Goal: Information Seeking & Learning: Understand process/instructions

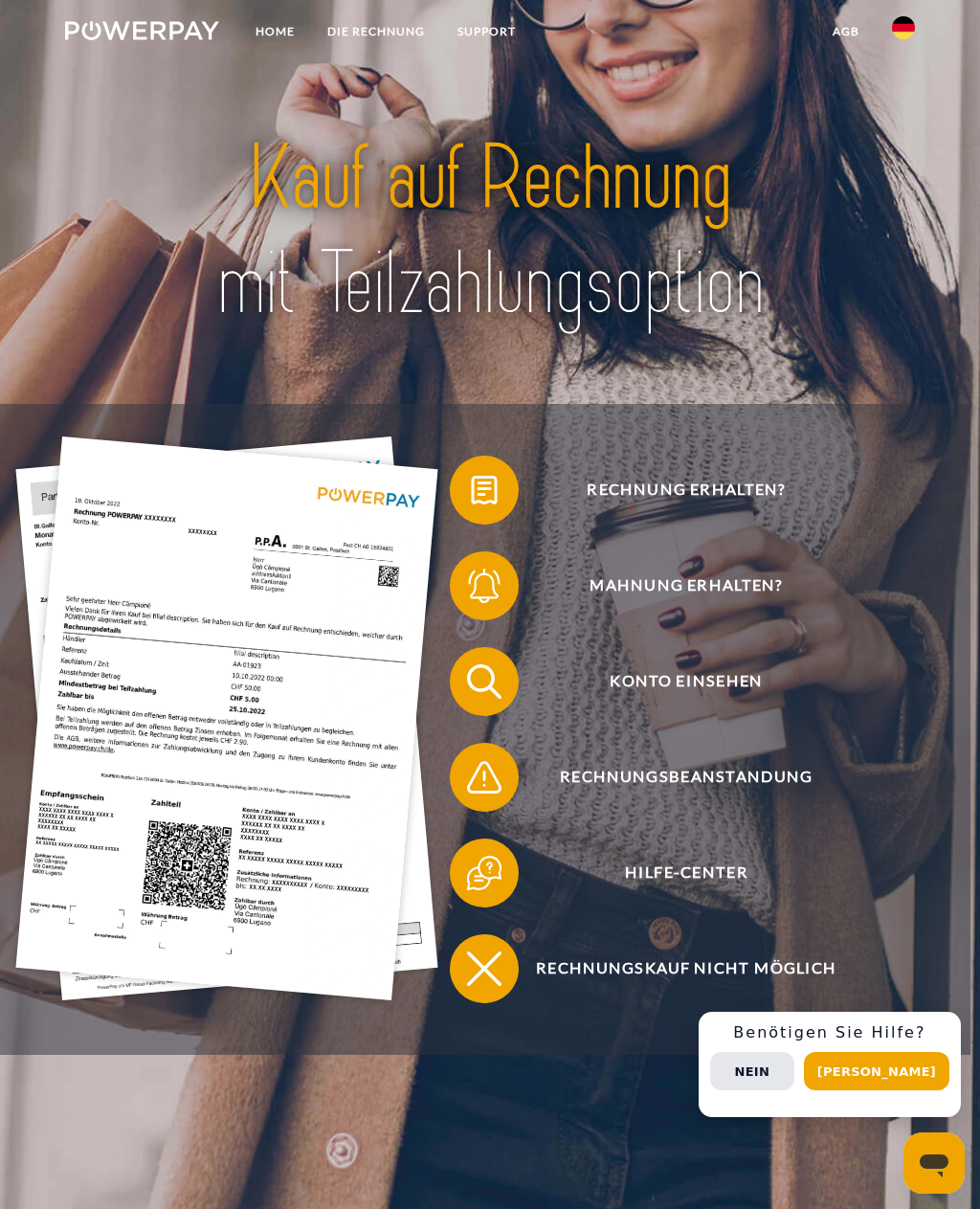
click at [718, 506] on span "Rechnung erhalten?" at bounding box center [686, 489] width 422 height 69
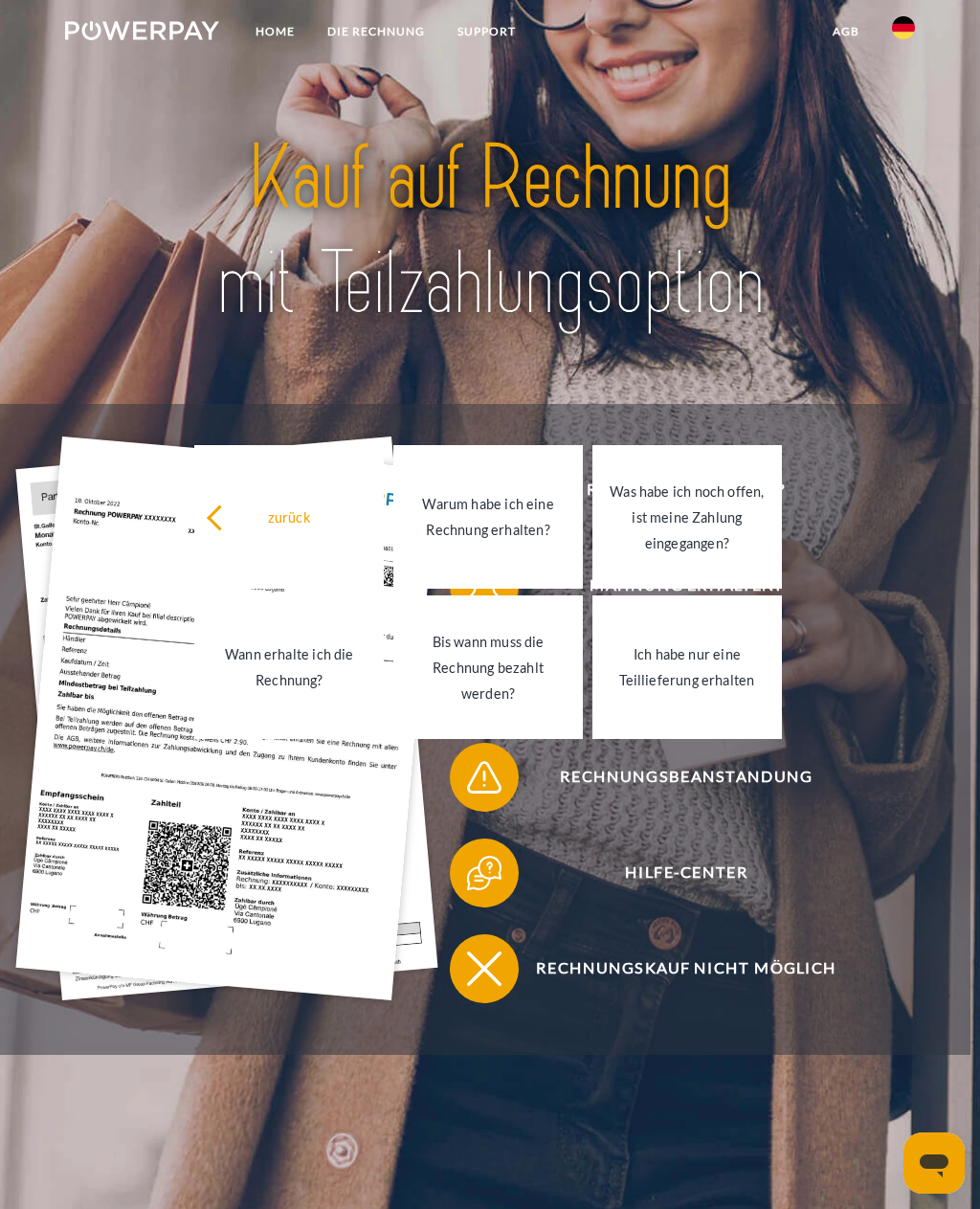
click at [824, 805] on span "Rechnungsbeanstandung" at bounding box center [686, 777] width 422 height 69
click at [895, 607] on span "Mahnung erhalten?" at bounding box center [686, 586] width 422 height 69
click at [926, 157] on header "Home DIE RECHNUNG SUPPORT" at bounding box center [490, 605] width 980 height 1211
click at [907, 156] on header "Home DIE RECHNUNG SUPPORT" at bounding box center [490, 605] width 980 height 1211
click at [911, 154] on header "Home DIE RECHNUNG SUPPORT" at bounding box center [490, 605] width 980 height 1211
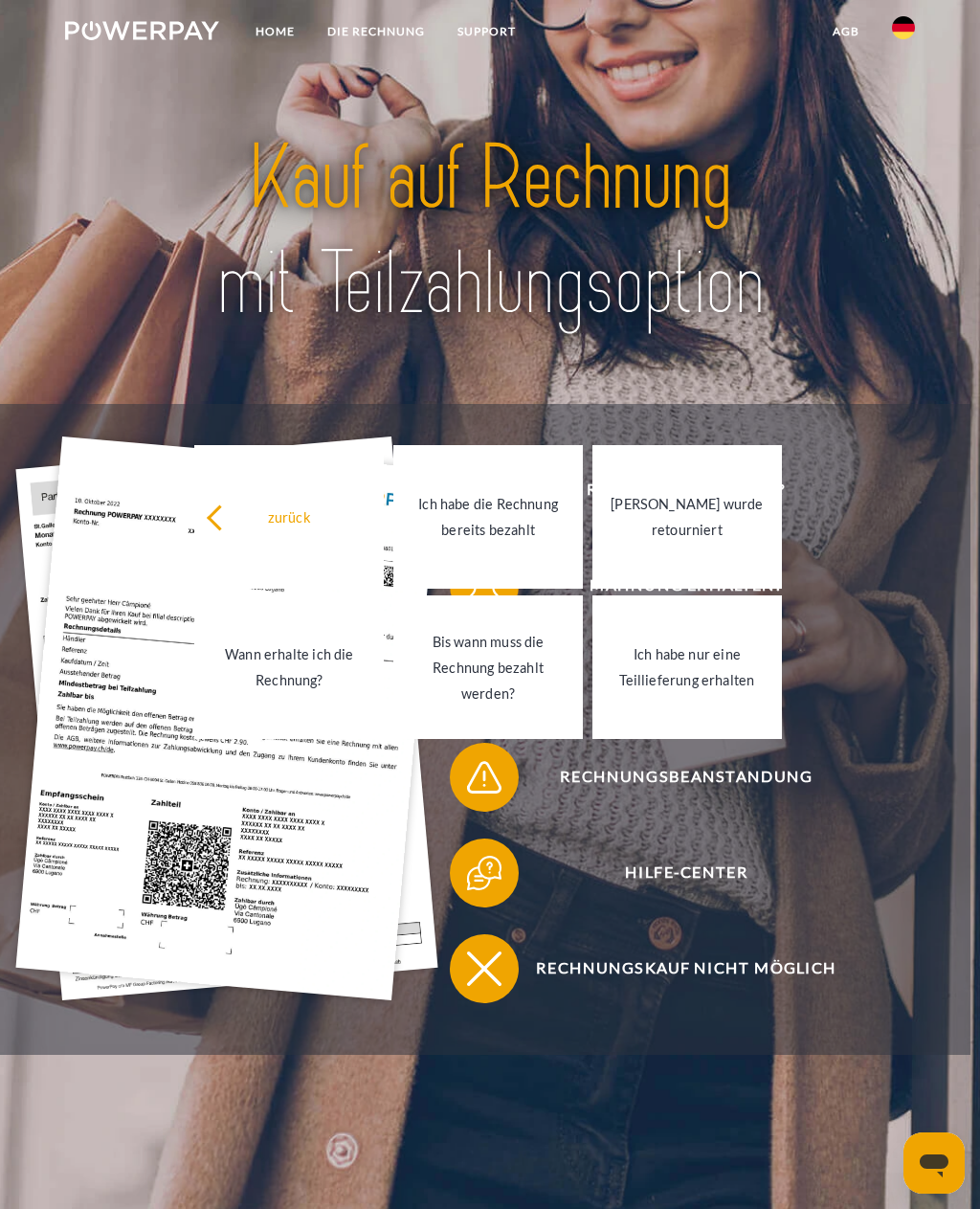
click at [902, 179] on header "Home DIE RECHNUNG SUPPORT" at bounding box center [490, 605] width 980 height 1211
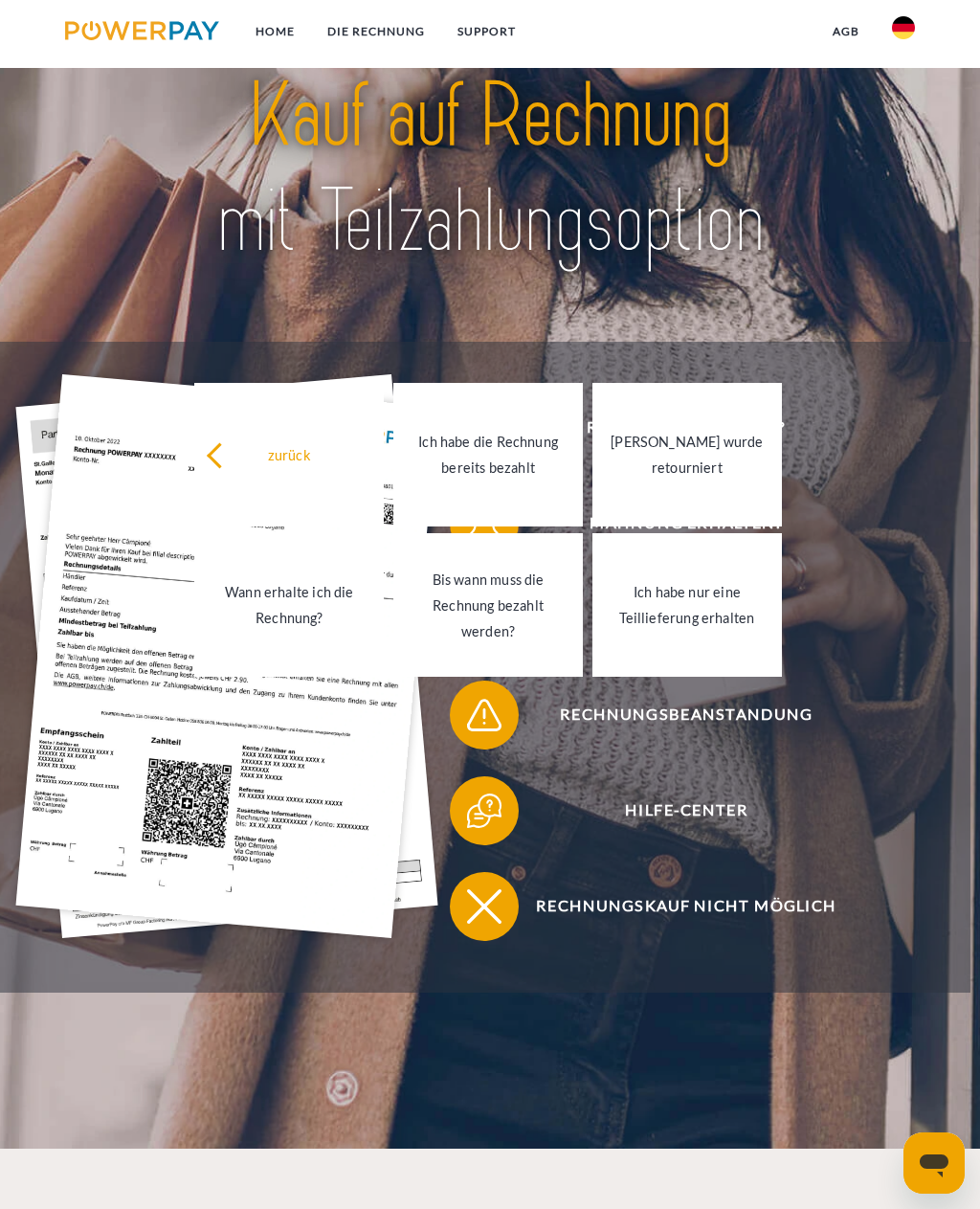
scroll to position [58, 0]
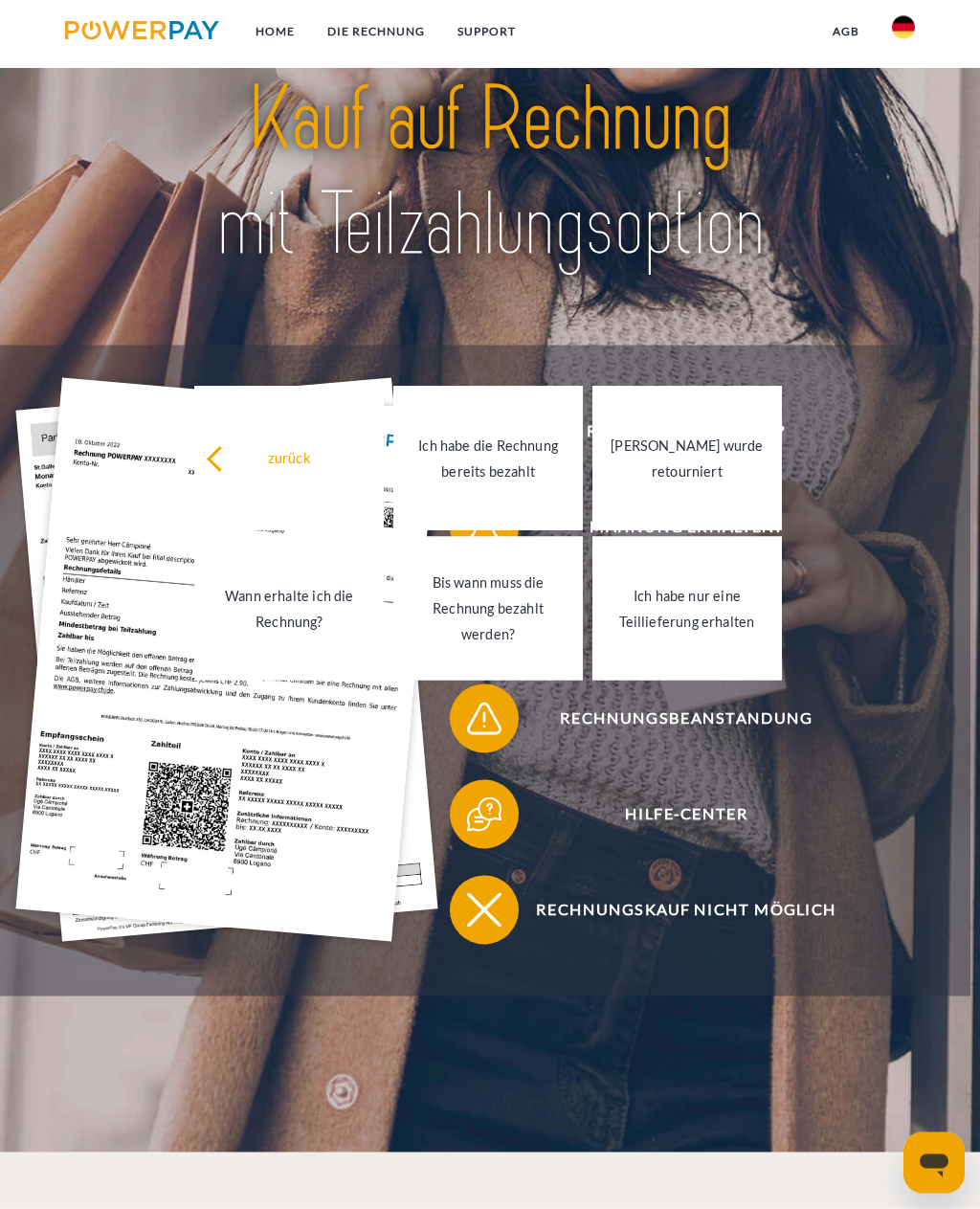
click at [408, 38] on link "DIE RECHNUNG" at bounding box center [376, 31] width 130 height 34
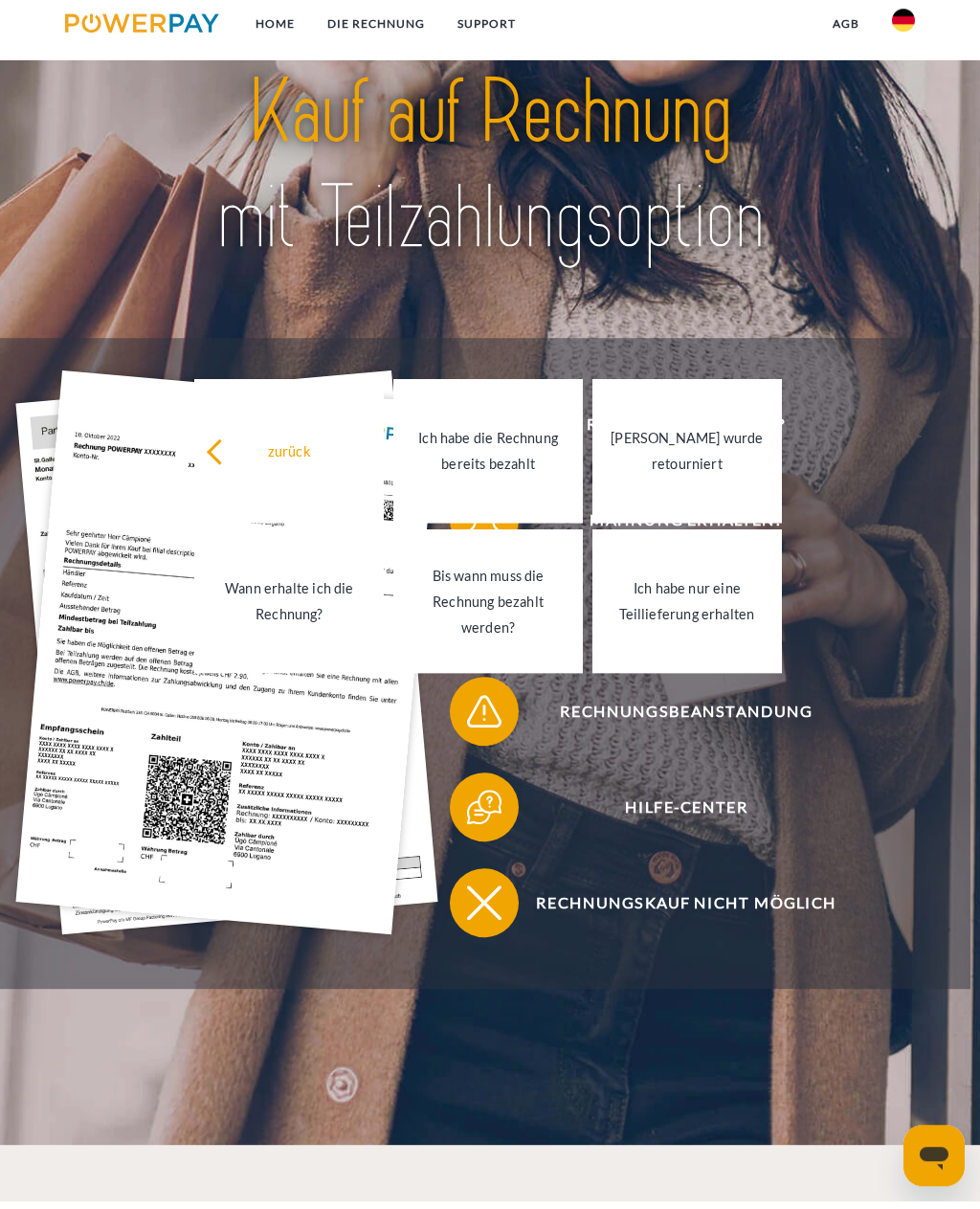
scroll to position [1270, 0]
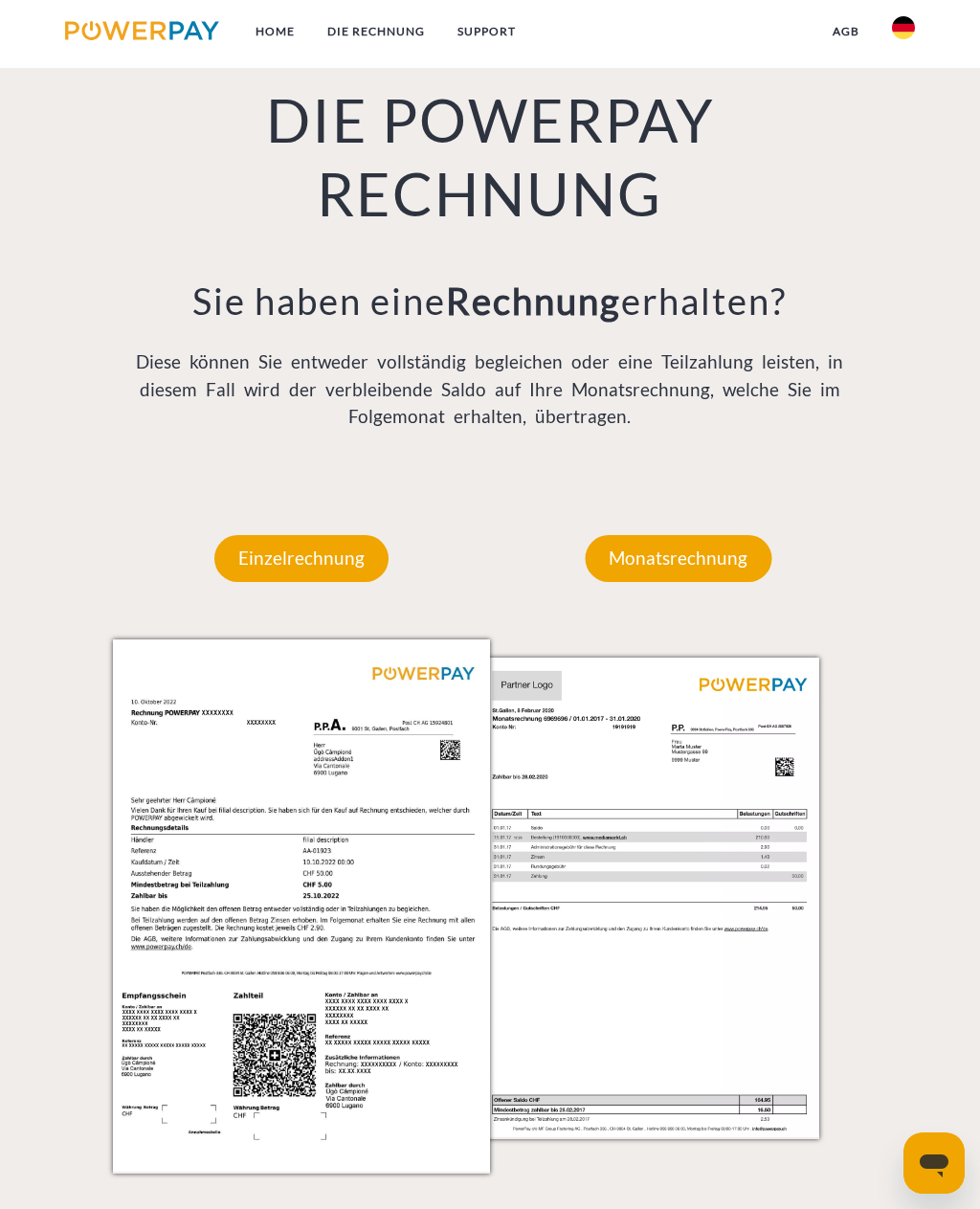
click at [699, 575] on p "Monatsrechnung" at bounding box center [678, 557] width 187 height 46
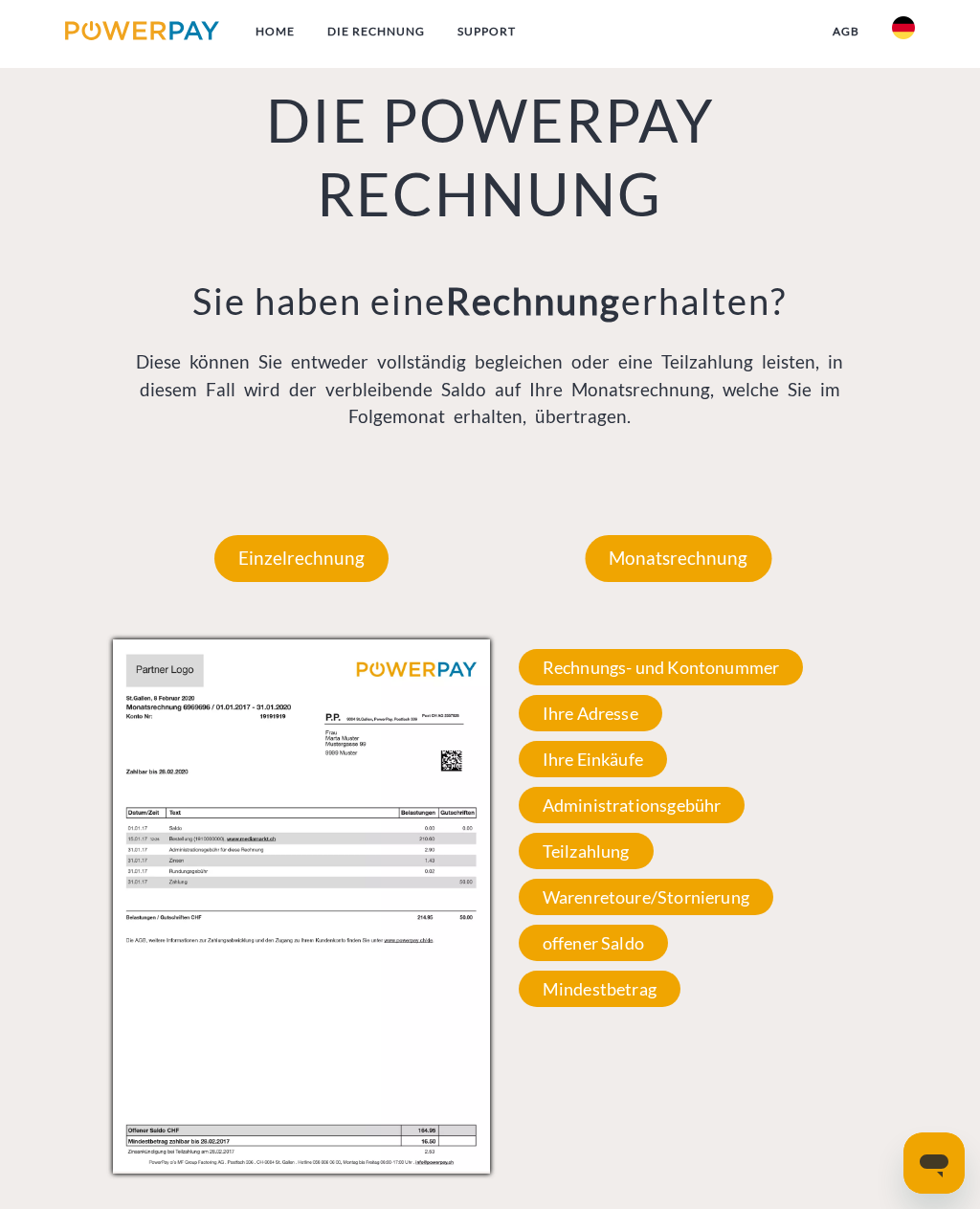
click at [737, 680] on span "Rechnungs- und Kontonummer" at bounding box center [660, 666] width 285 height 36
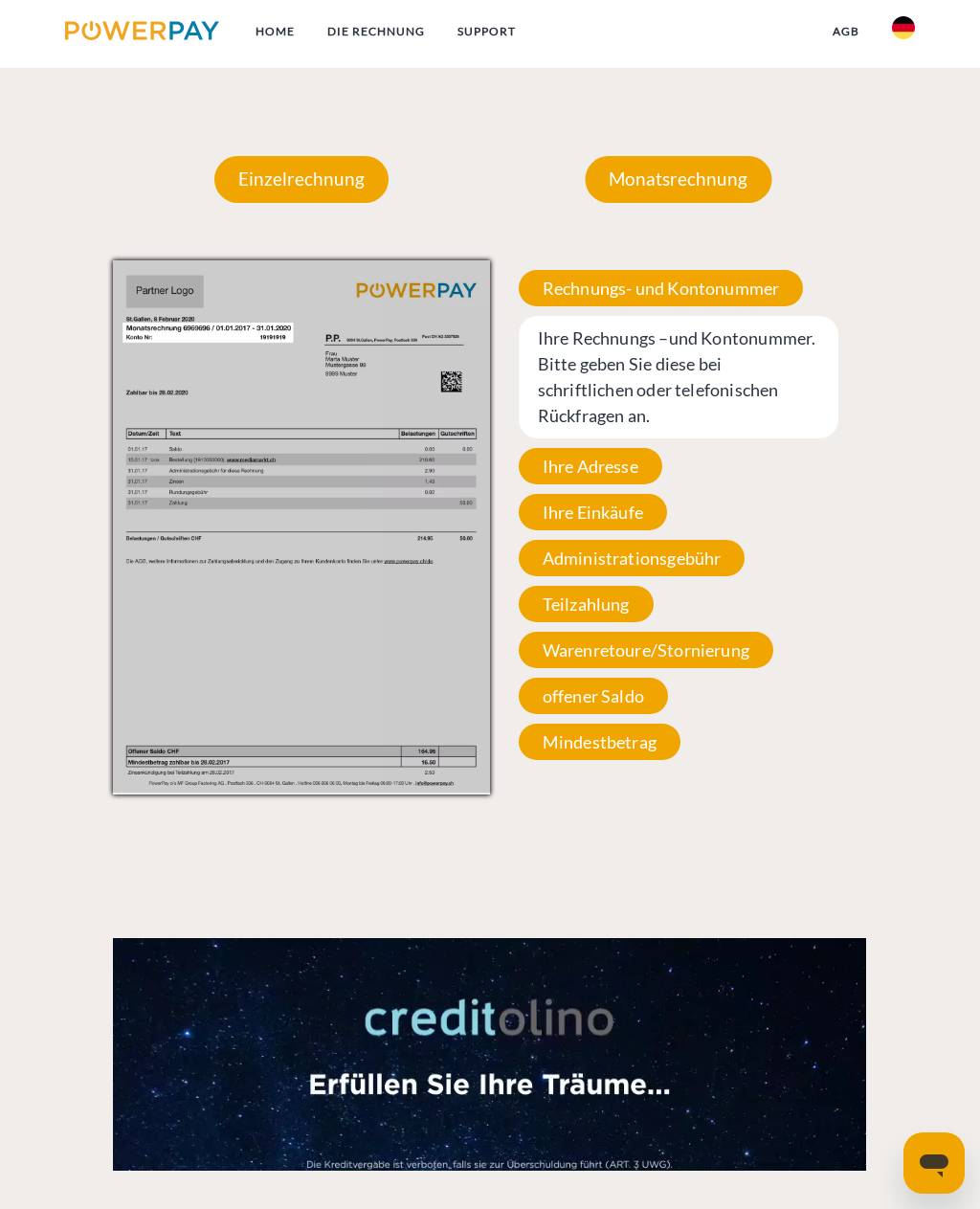
scroll to position [1642, 0]
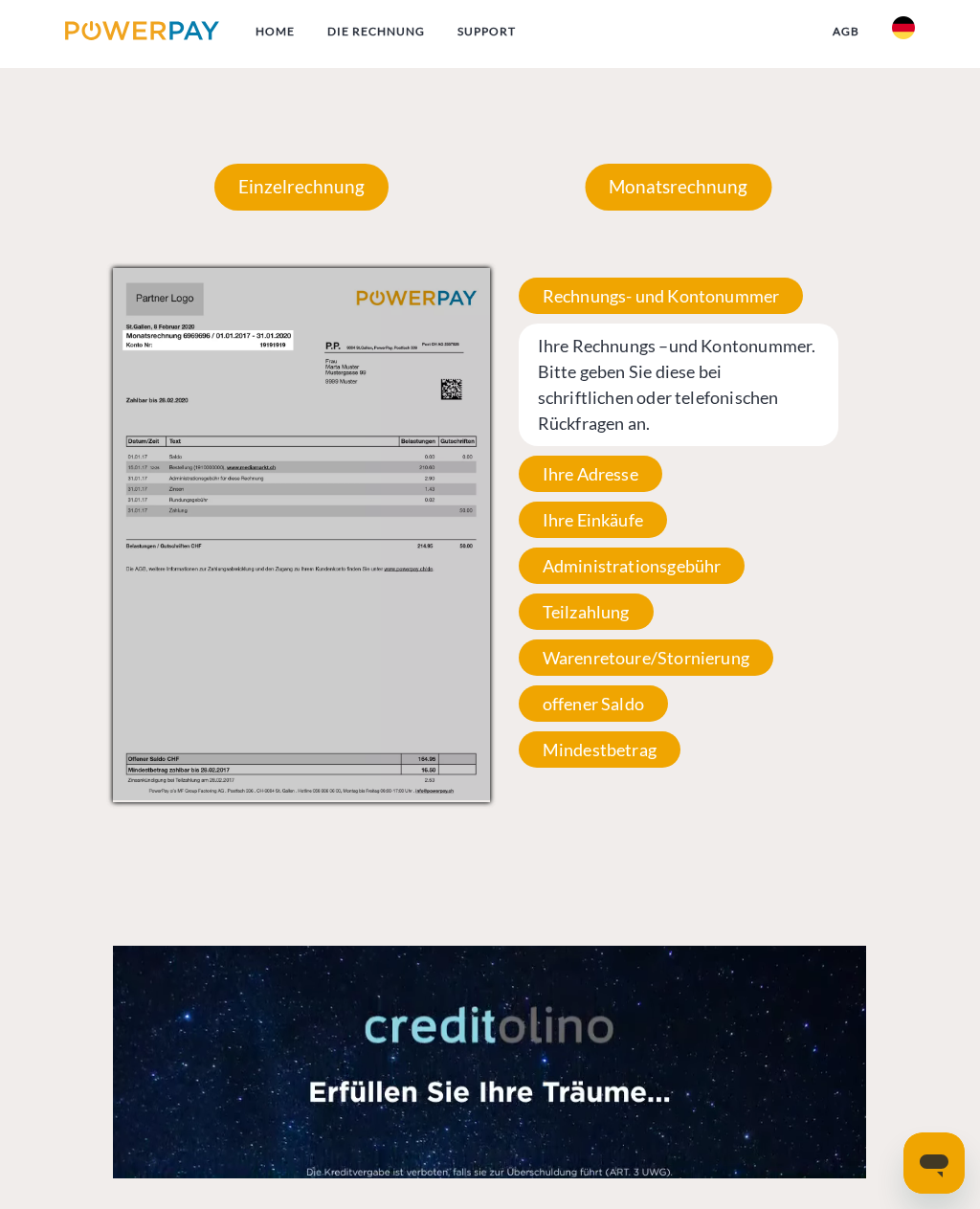
click at [718, 401] on span "Ihre Rechnungs –und Kontonummer. Bitte geben Sie diese bei schriftlichen oder t…" at bounding box center [678, 385] width 320 height 123
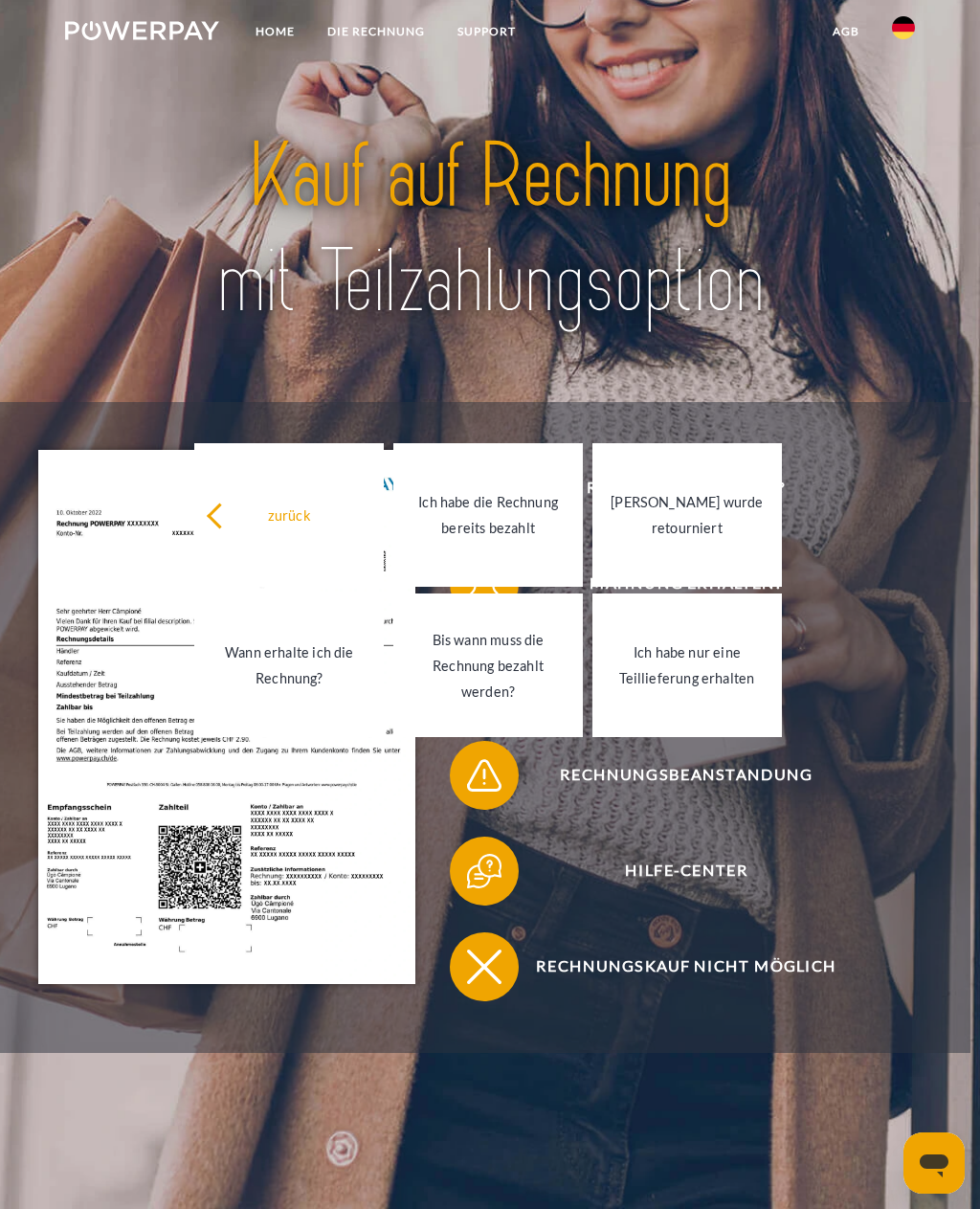
scroll to position [0, 0]
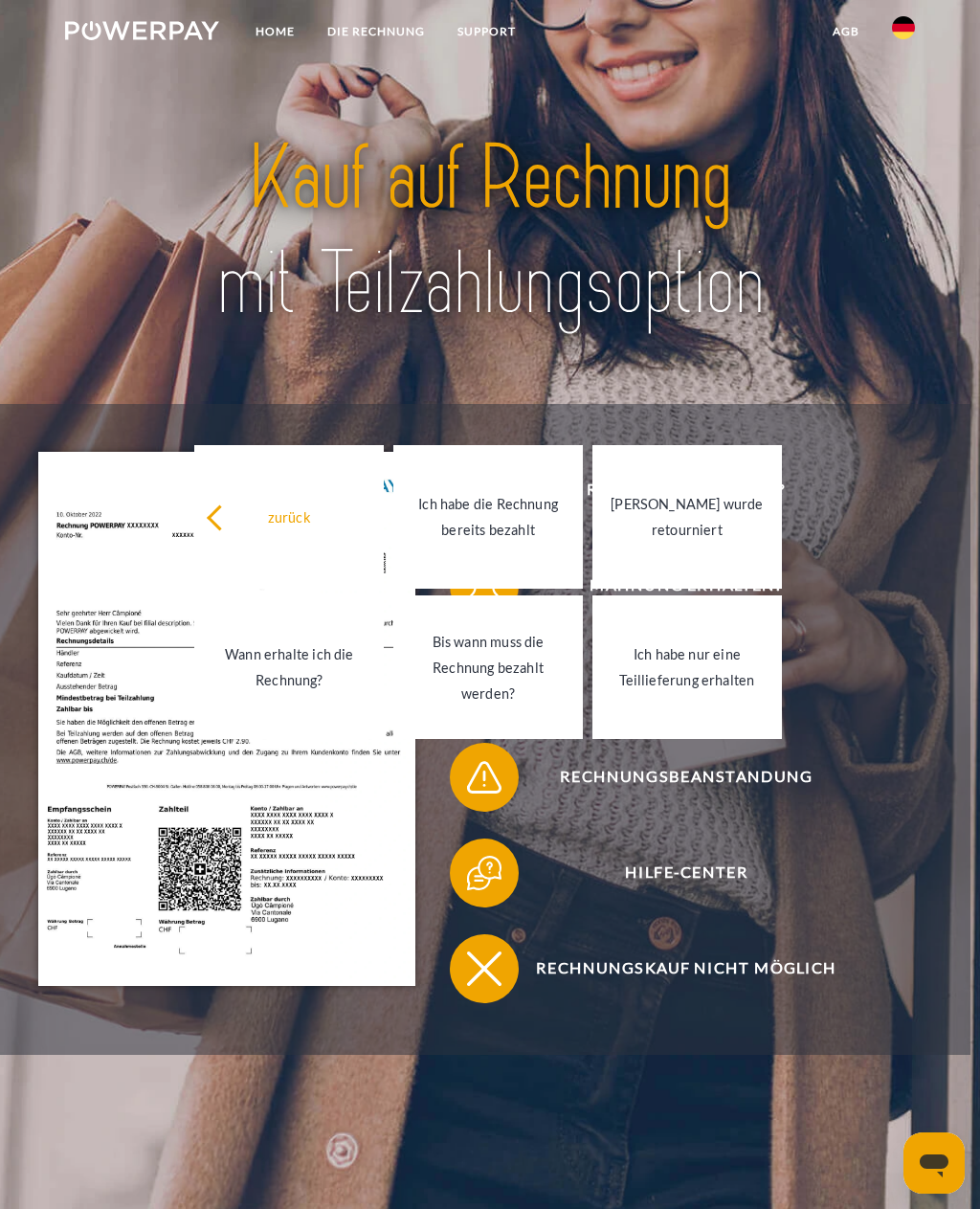
click at [270, 30] on link "Home" at bounding box center [275, 31] width 72 height 34
click at [292, 39] on link "Home" at bounding box center [275, 31] width 72 height 34
click at [173, 34] on img at bounding box center [142, 31] width 154 height 19
click at [287, 34] on link "Home" at bounding box center [275, 31] width 72 height 34
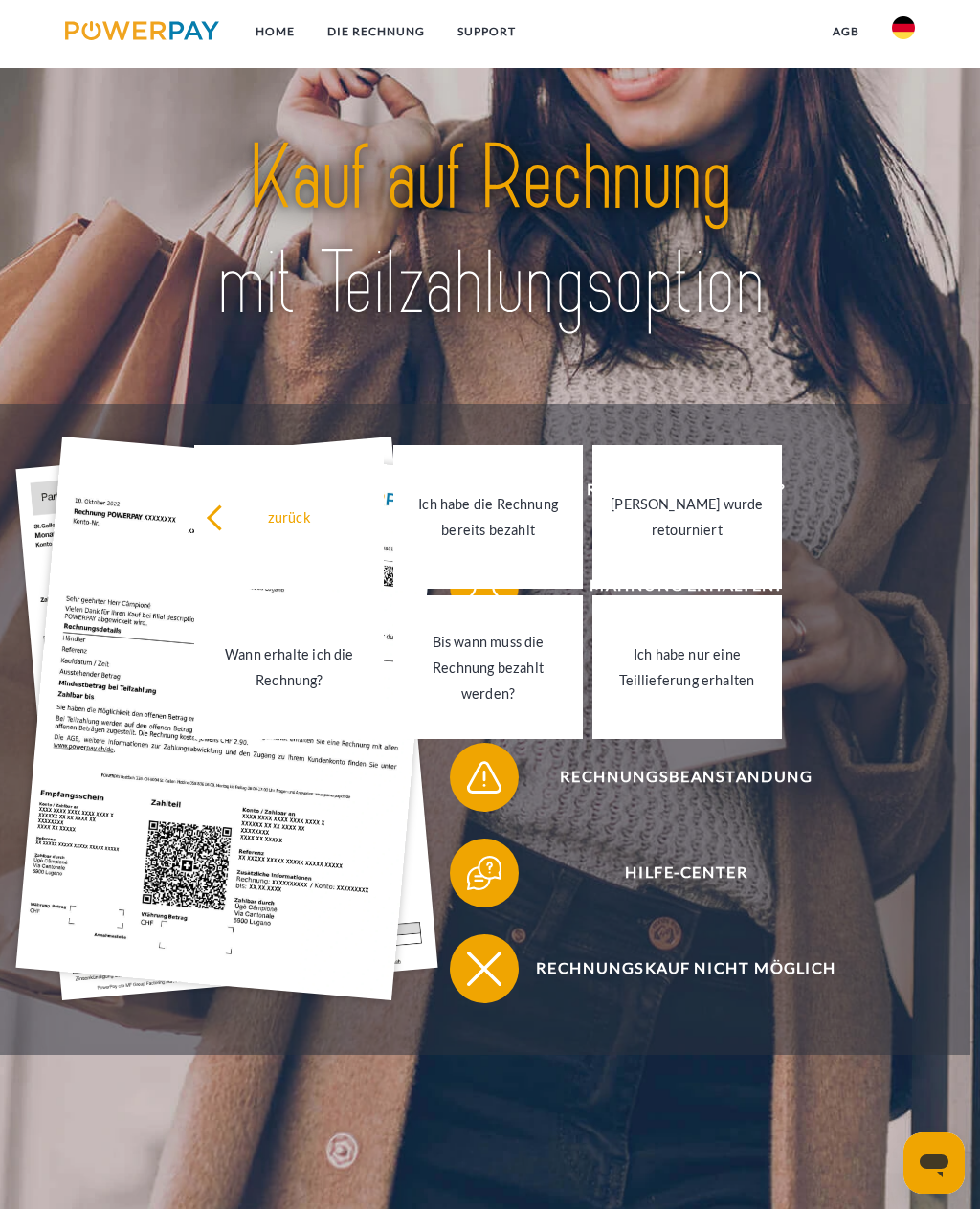
scroll to position [121, 0]
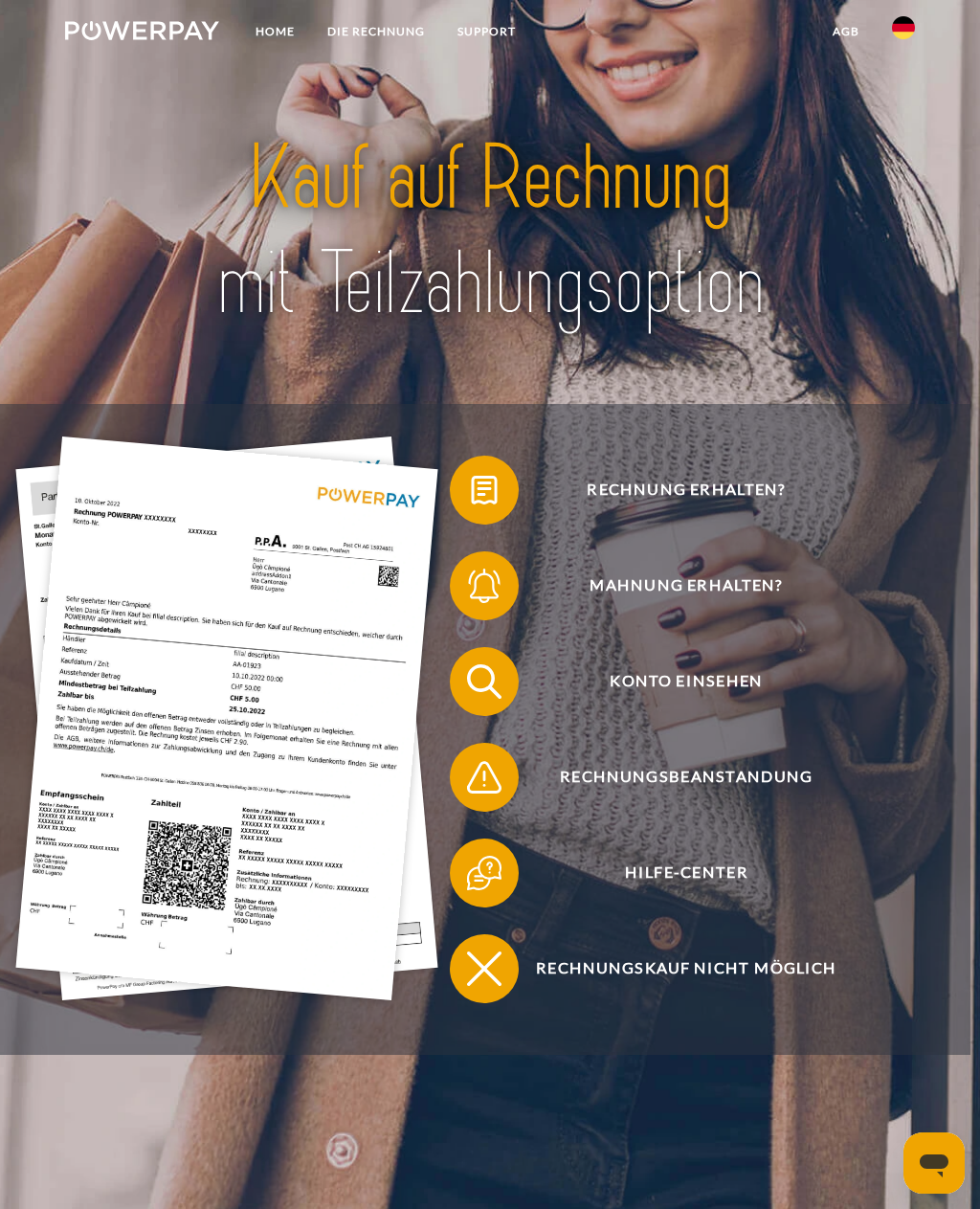
click at [739, 501] on span "Rechnung erhalten?" at bounding box center [686, 489] width 422 height 69
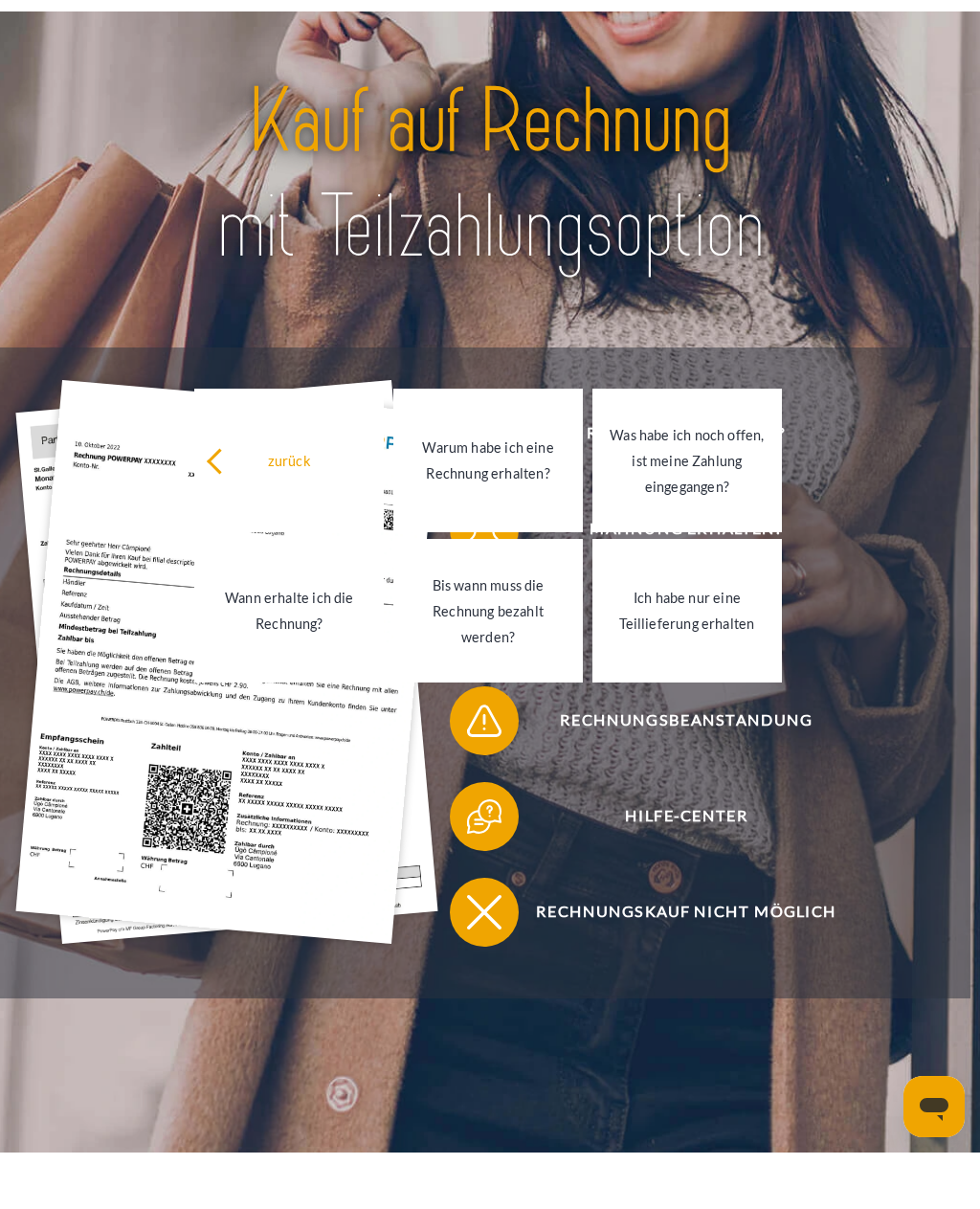
scroll to position [59, 0]
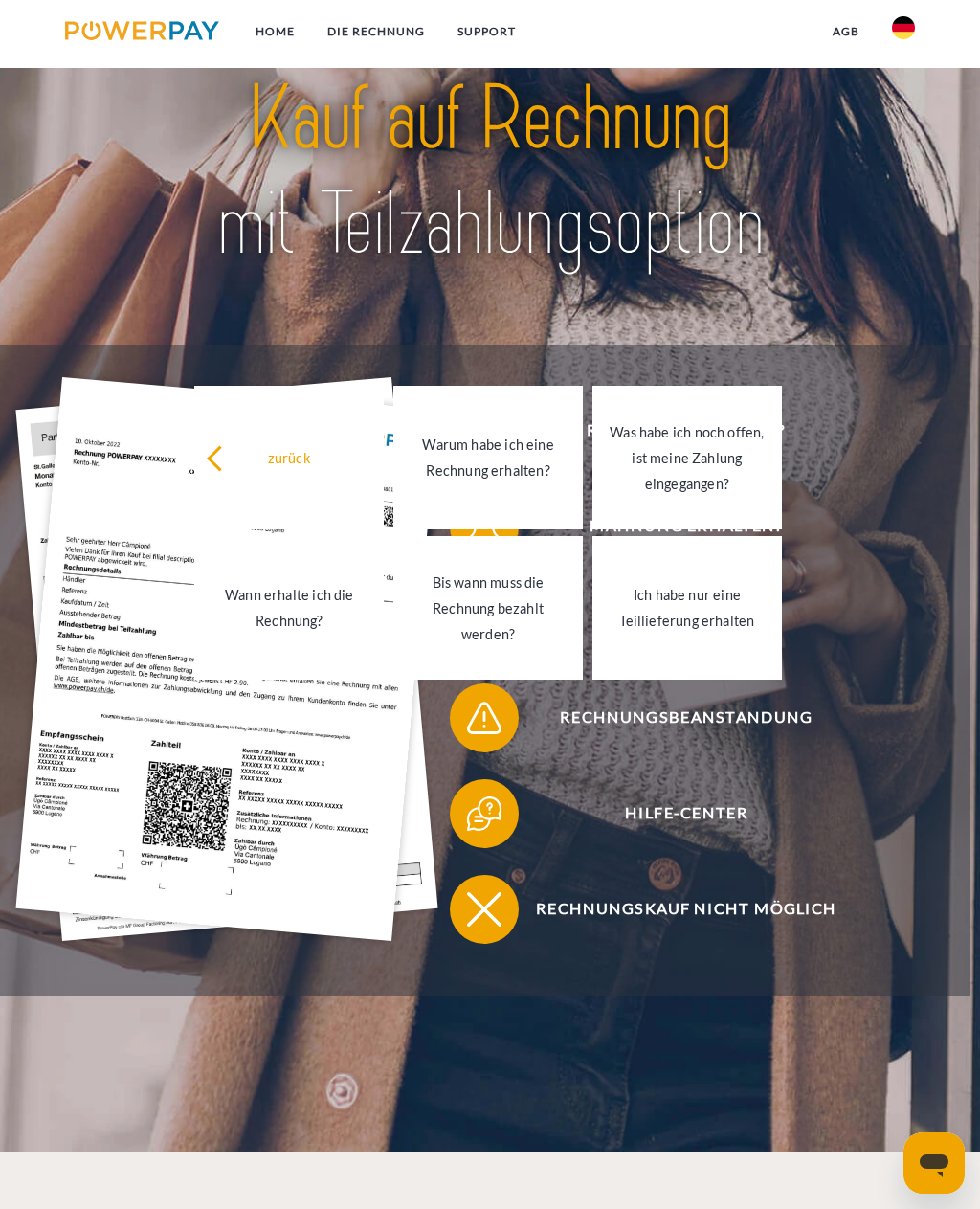
click at [901, 312] on header "Home DIE RECHNUNG SUPPORT" at bounding box center [490, 546] width 980 height 1211
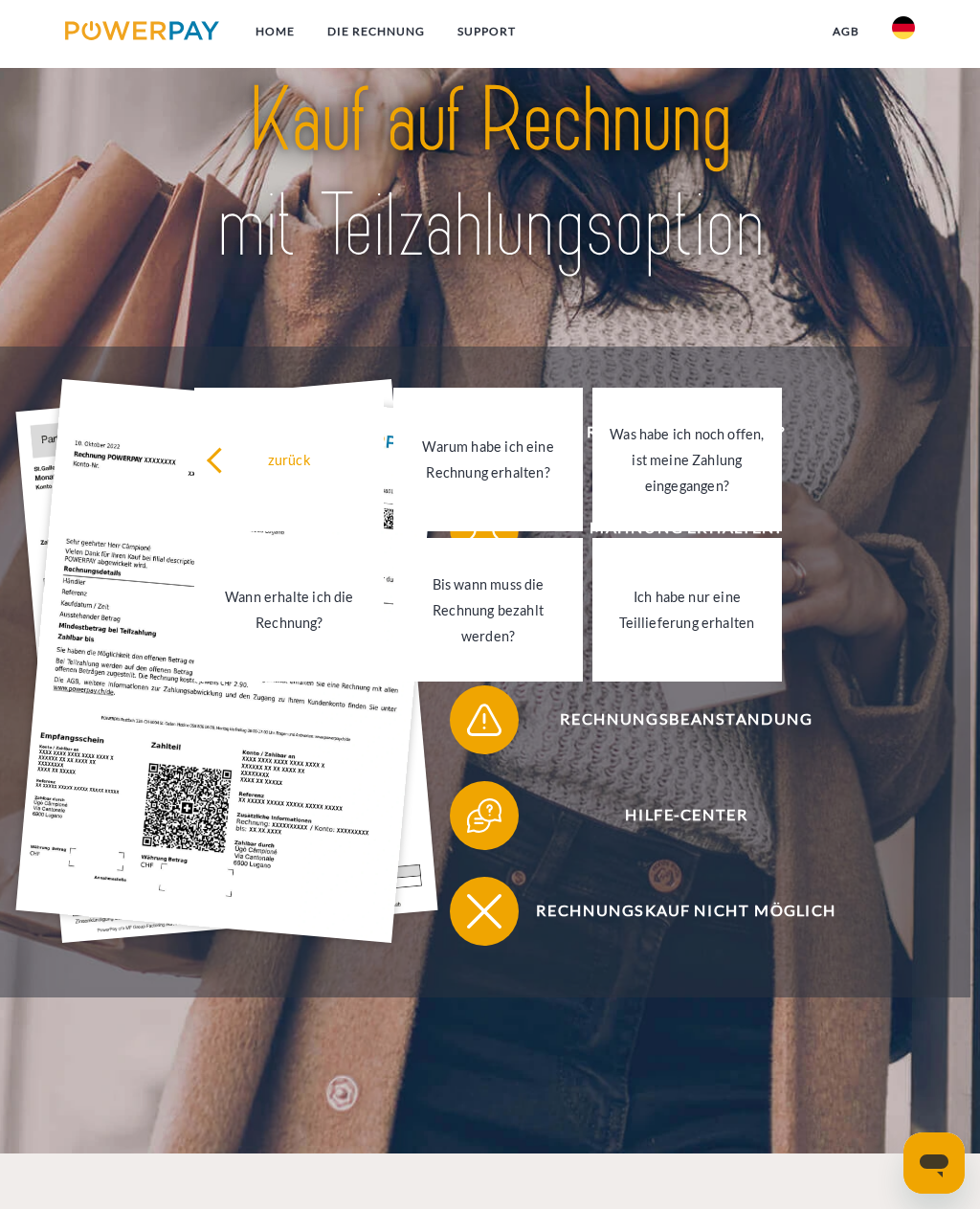
click at [899, 322] on header "Home DIE RECHNUNG SUPPORT" at bounding box center [490, 548] width 980 height 1211
click at [592, 239] on img at bounding box center [489, 173] width 678 height 221
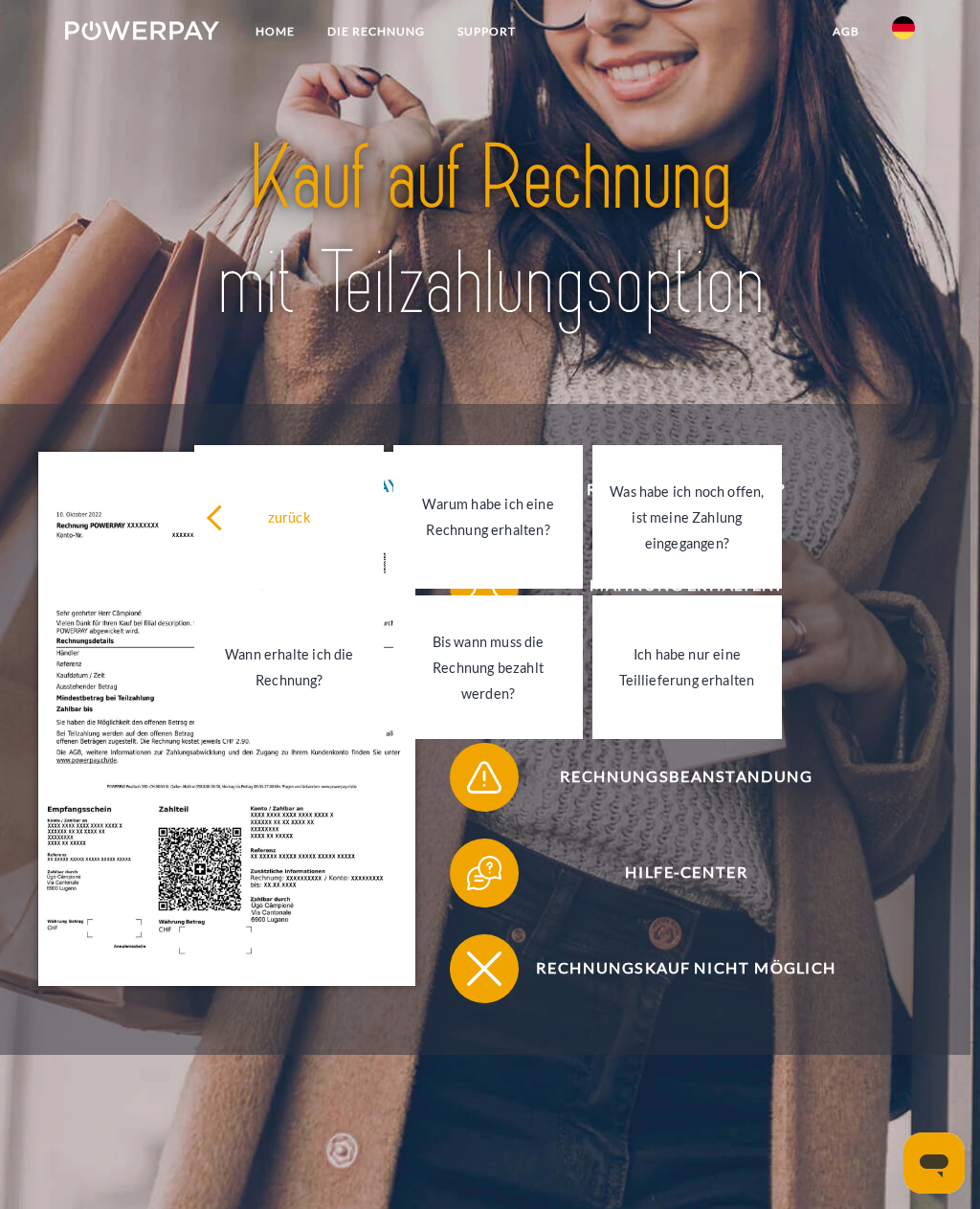
scroll to position [3, 0]
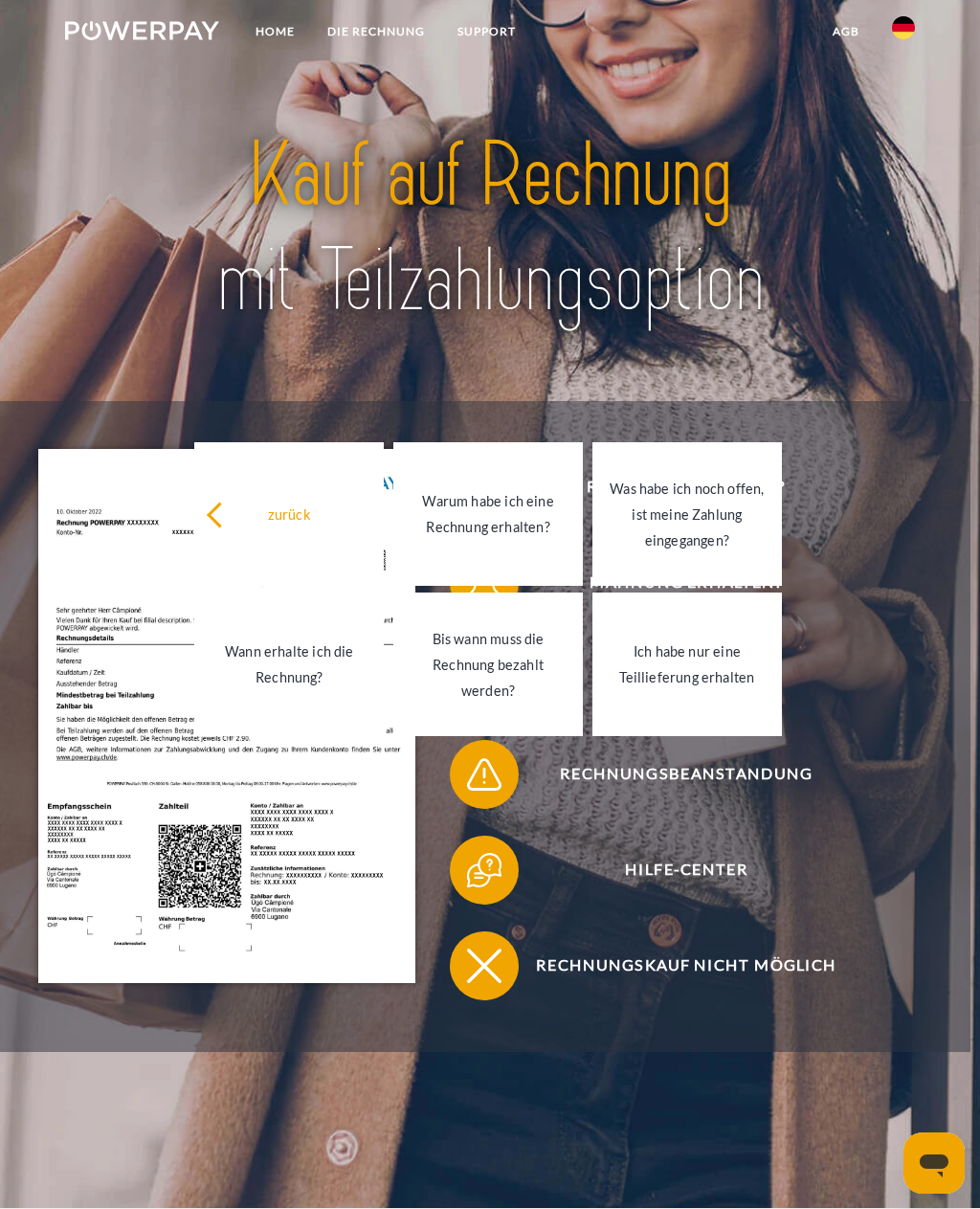
click at [219, 503] on icon at bounding box center [220, 516] width 26 height 26
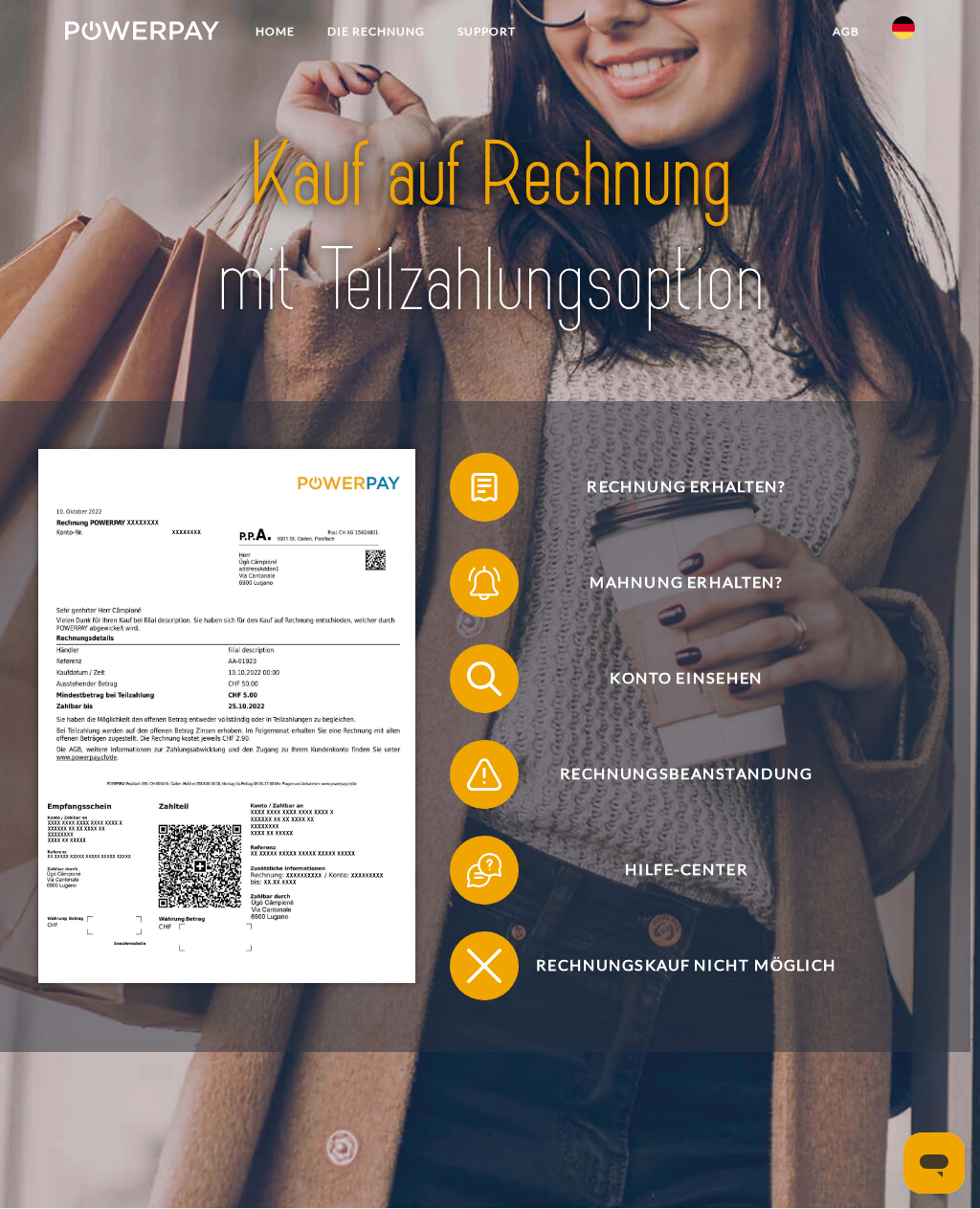
click at [318, 739] on img at bounding box center [227, 716] width 377 height 533
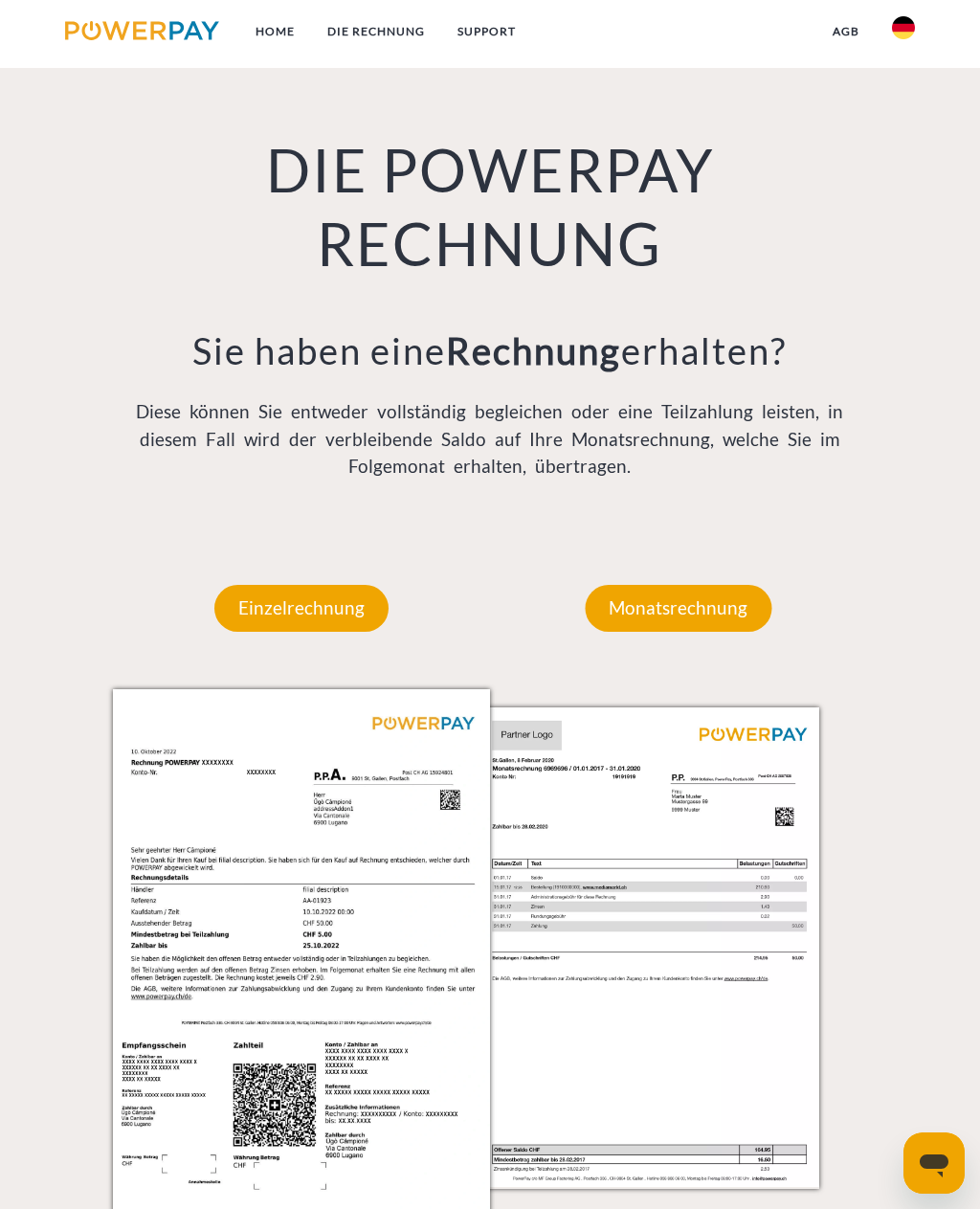
scroll to position [1220, 0]
click at [694, 625] on p "Monatsrechnung" at bounding box center [678, 608] width 187 height 46
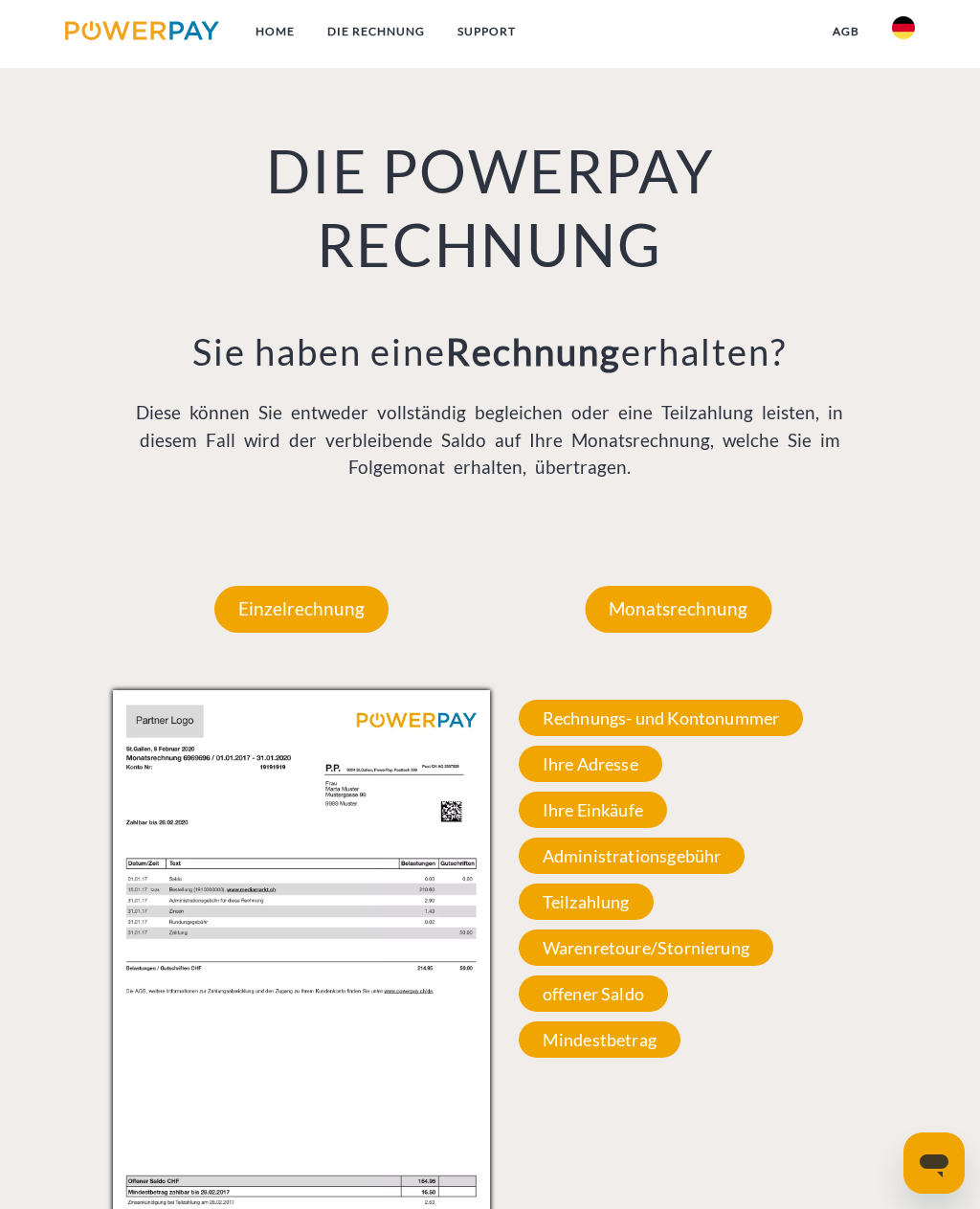
click at [718, 730] on span "Rechnungs- und Kontonummer" at bounding box center [660, 717] width 285 height 36
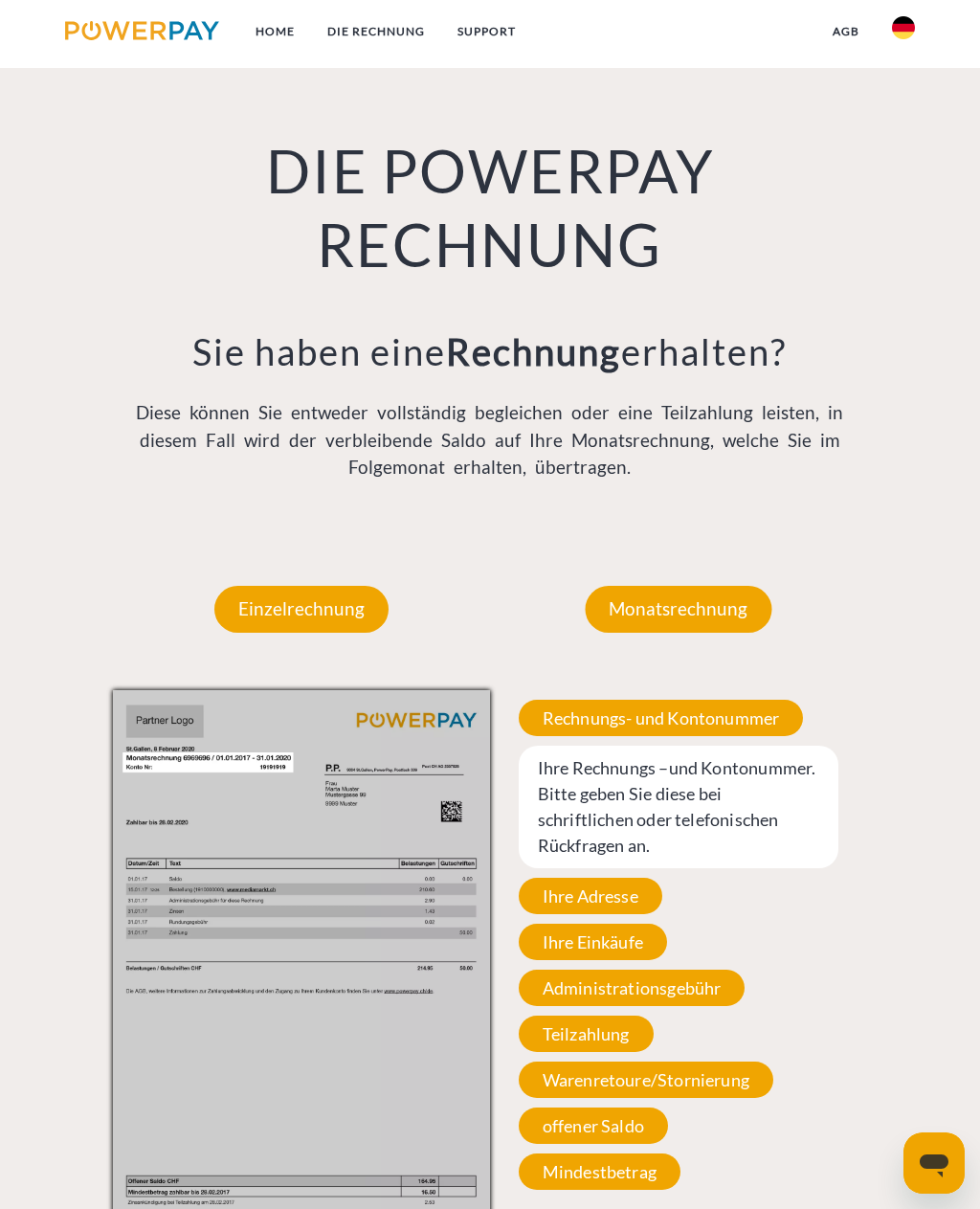
click at [732, 809] on span "Ihre Rechnungs –und Kontonummer. Bitte geben Sie diese bei schriftlichen oder t…" at bounding box center [678, 807] width 320 height 123
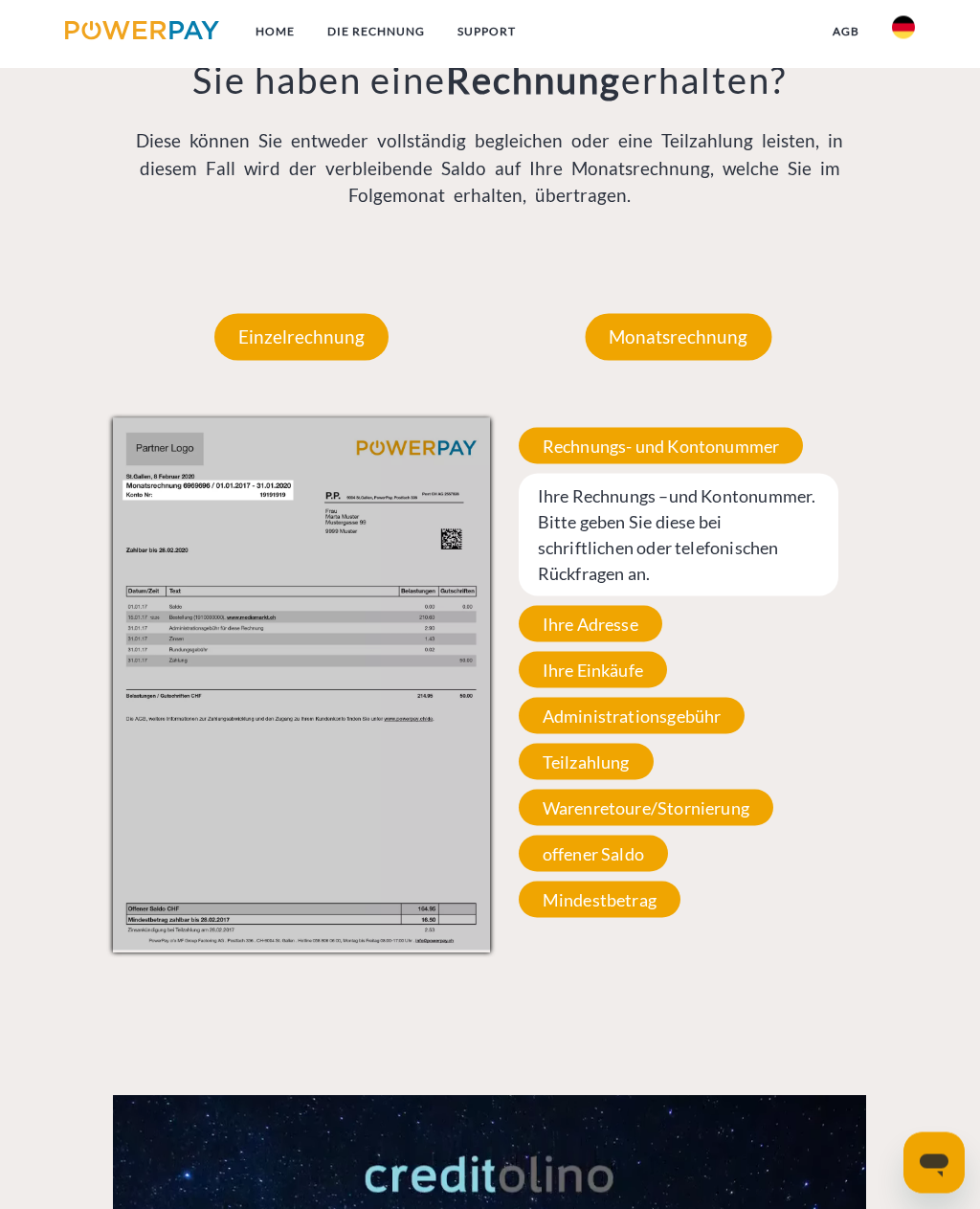
scroll to position [1492, 0]
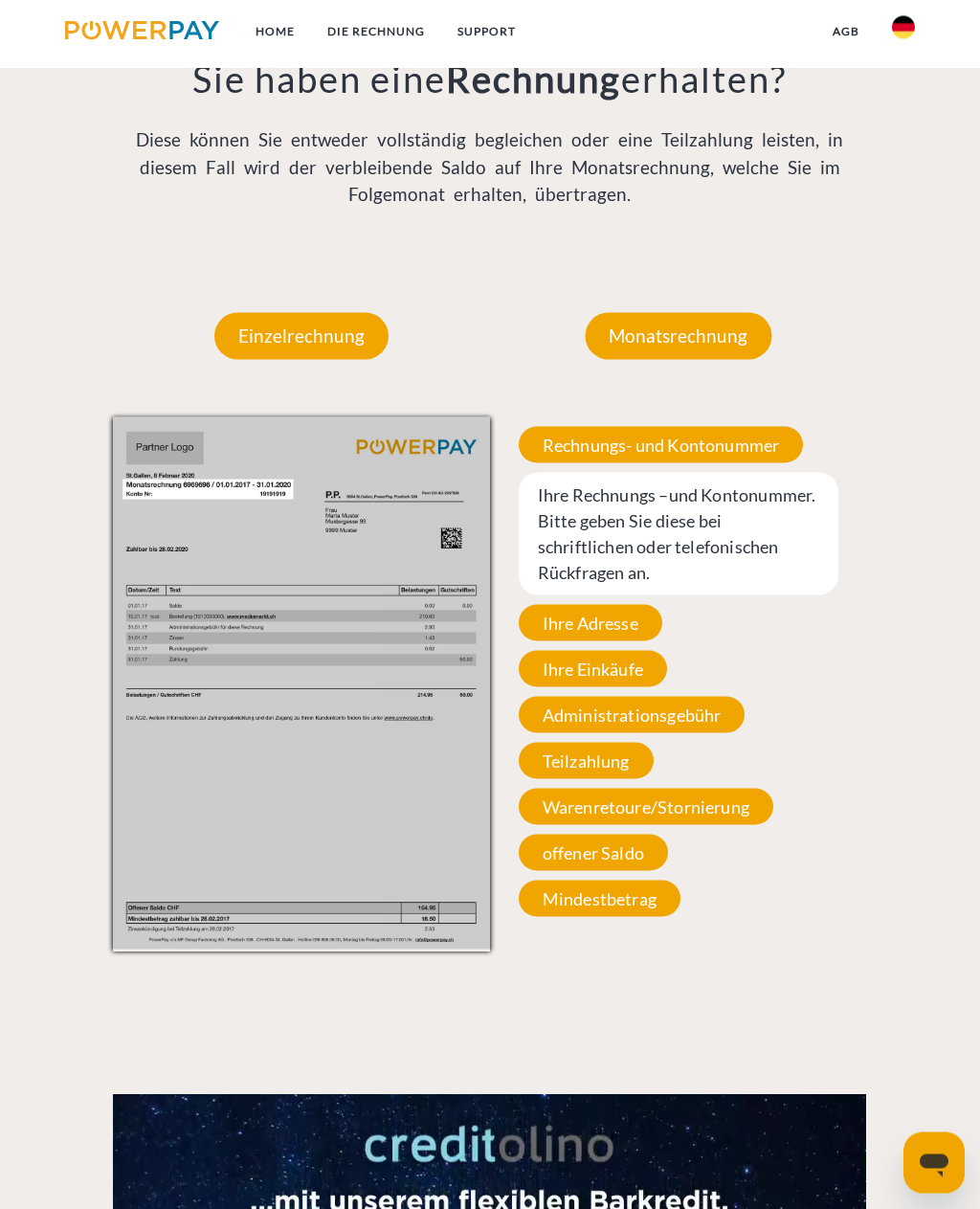
click at [689, 459] on span "Rechnungs- und Kontonummer" at bounding box center [660, 444] width 285 height 36
click at [718, 524] on span "Ihre Rechnungs –und Kontonummer. Bitte geben Sie diese bei schriftlichen oder t…" at bounding box center [678, 534] width 320 height 123
click at [731, 541] on span "Ihre Rechnungs –und Kontonummer. Bitte geben Sie diese bei schriftlichen oder t…" at bounding box center [678, 534] width 320 height 123
click at [722, 555] on span "Ihre Rechnungs –und Kontonummer. Bitte geben Sie diese bei schriftlichen oder t…" at bounding box center [678, 534] width 320 height 123
click at [620, 641] on span "Ihre Adresse" at bounding box center [590, 622] width 144 height 36
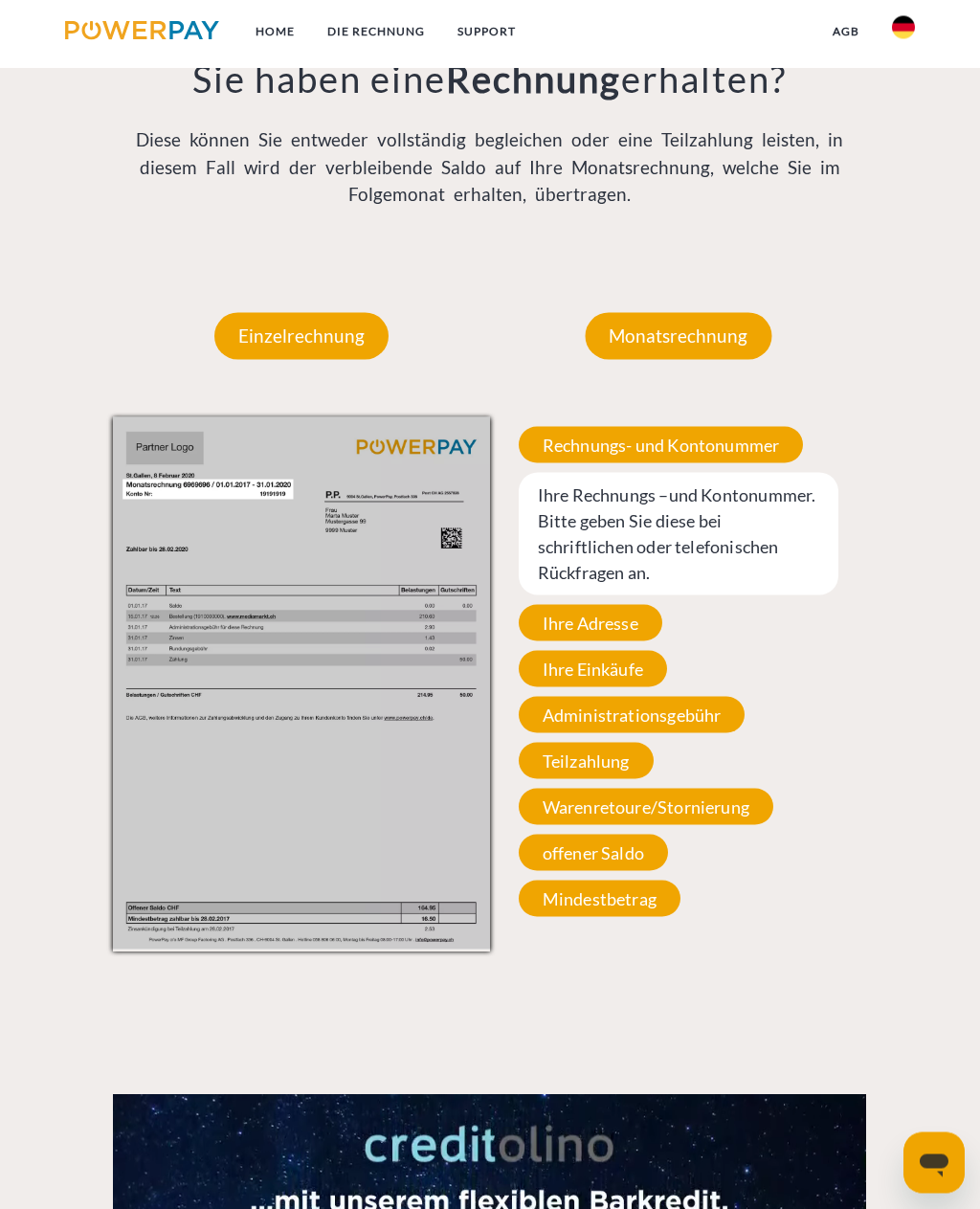
scroll to position [1493, 0]
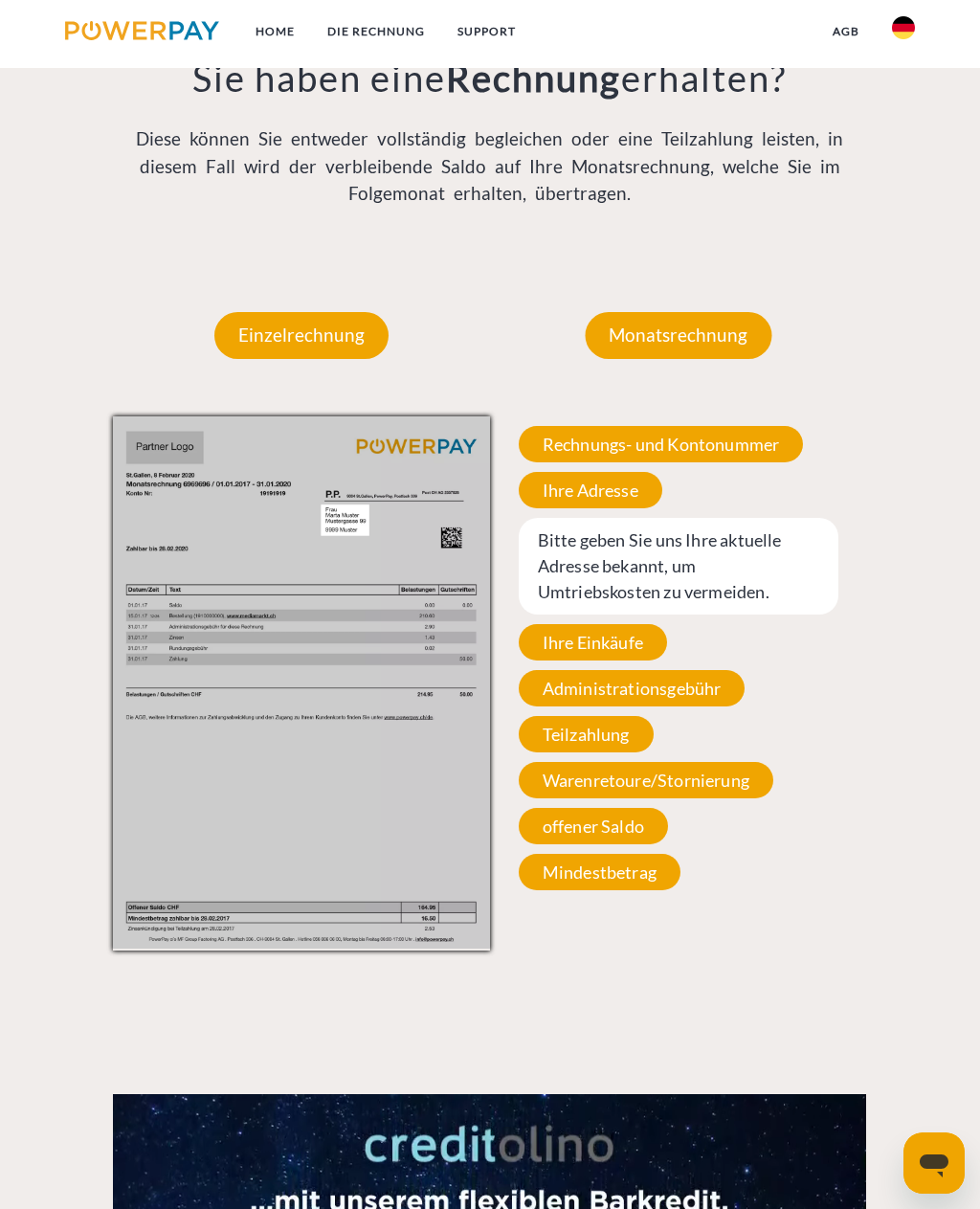
click at [633, 660] on span "Ihre Einkäufe" at bounding box center [592, 642] width 149 height 36
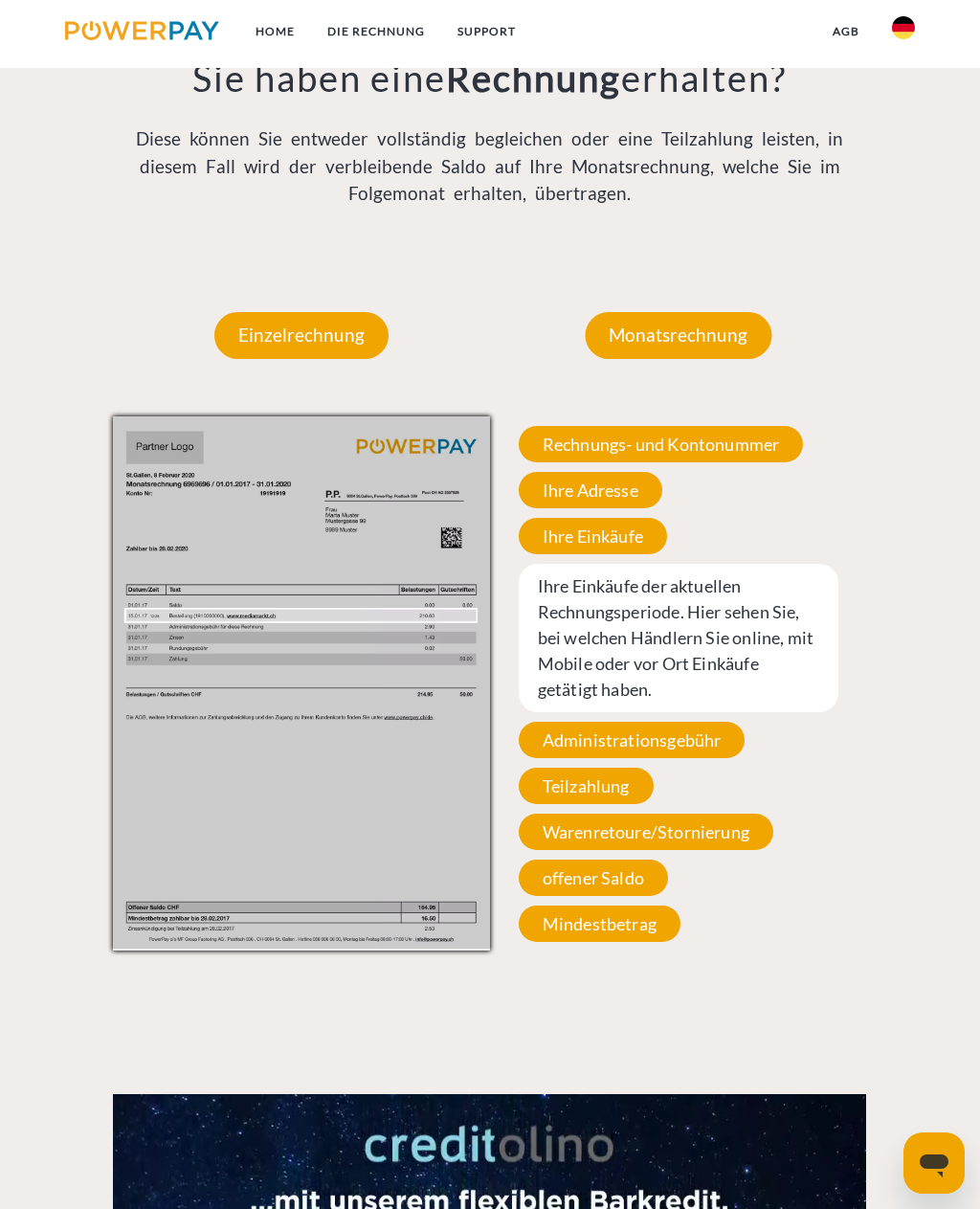
click at [667, 750] on span "Administrationsgebühr" at bounding box center [631, 739] width 227 height 36
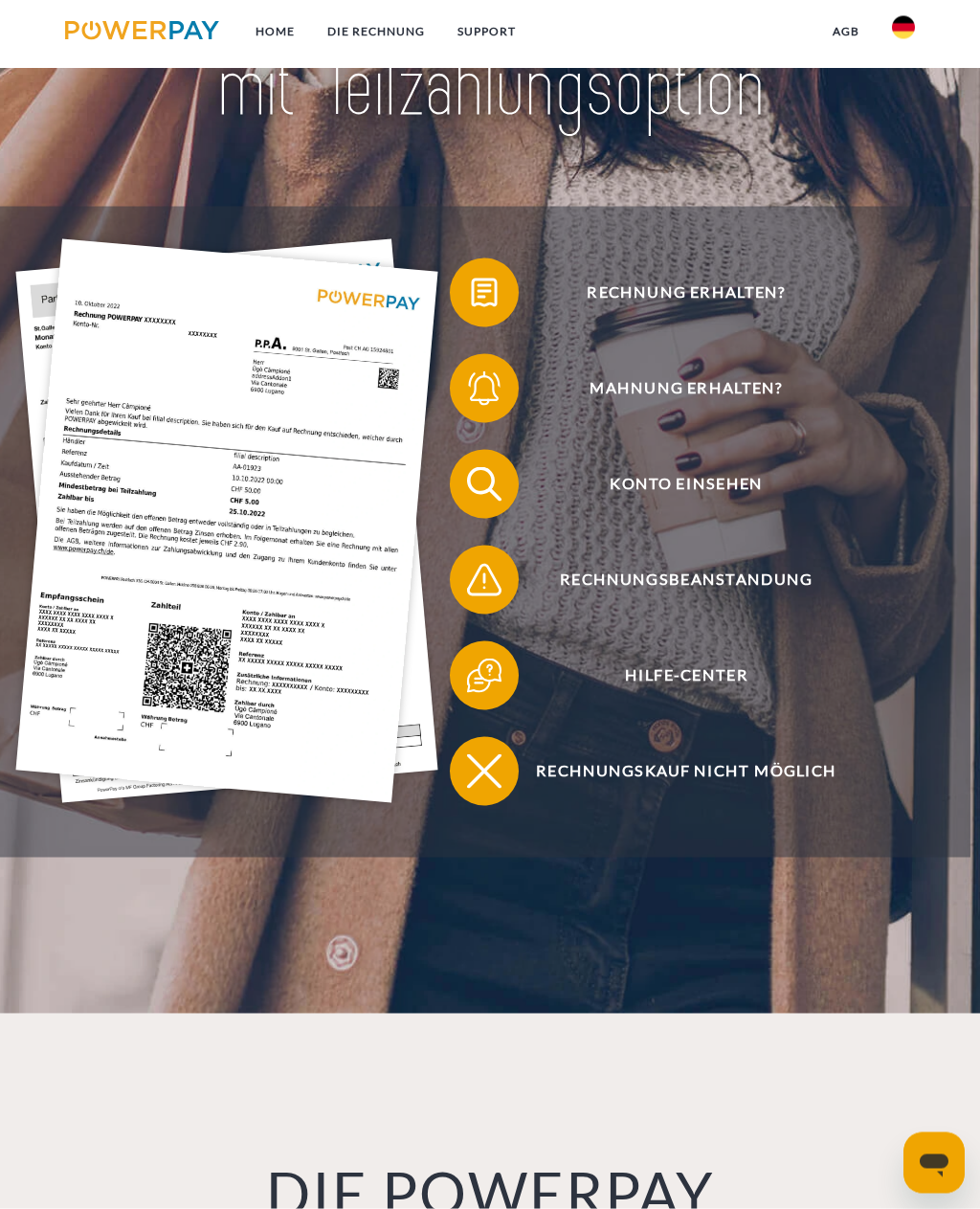
scroll to position [0, 0]
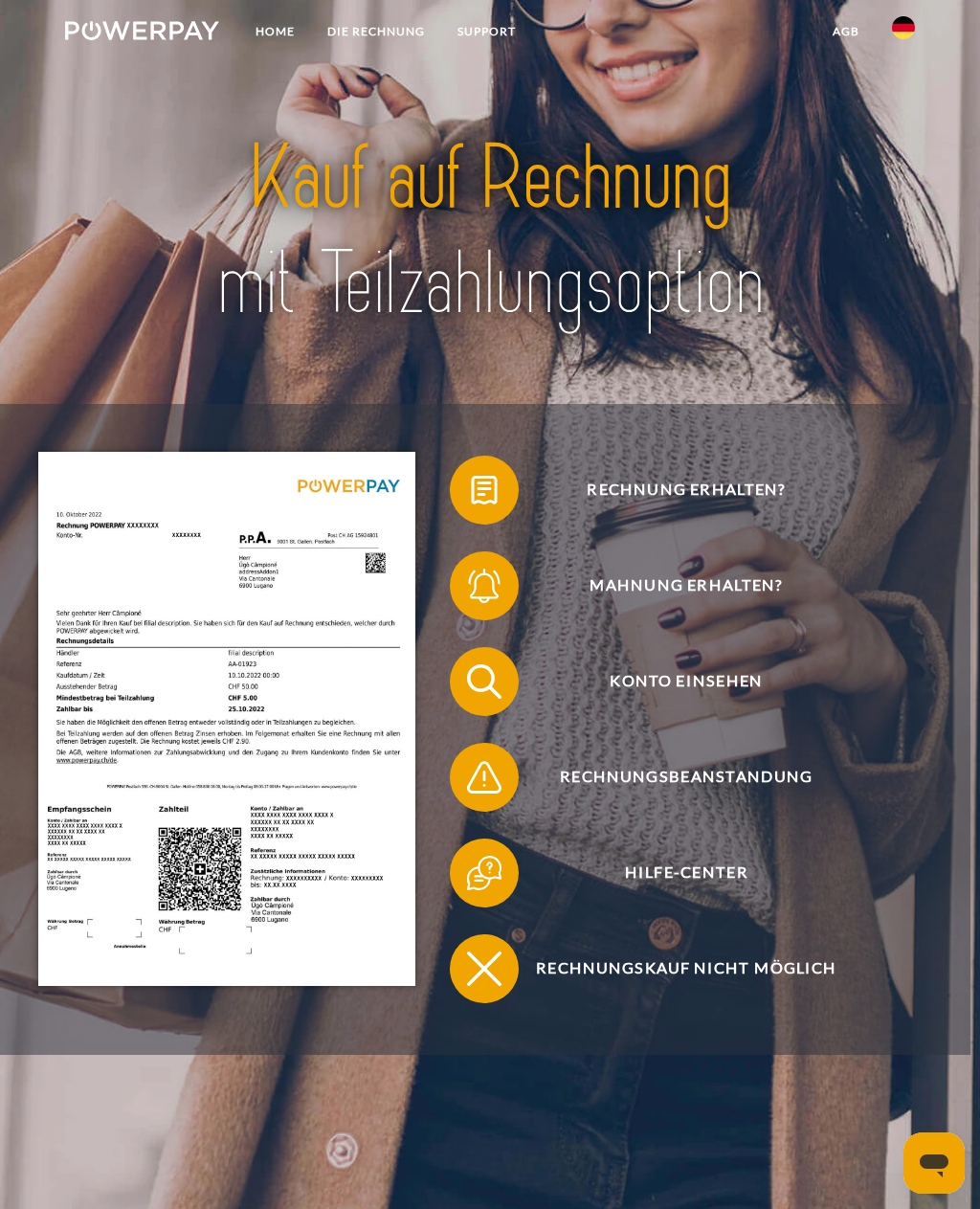
click at [697, 700] on span "Konto einsehen" at bounding box center [686, 681] width 422 height 69
